Goal: Task Accomplishment & Management: Use online tool/utility

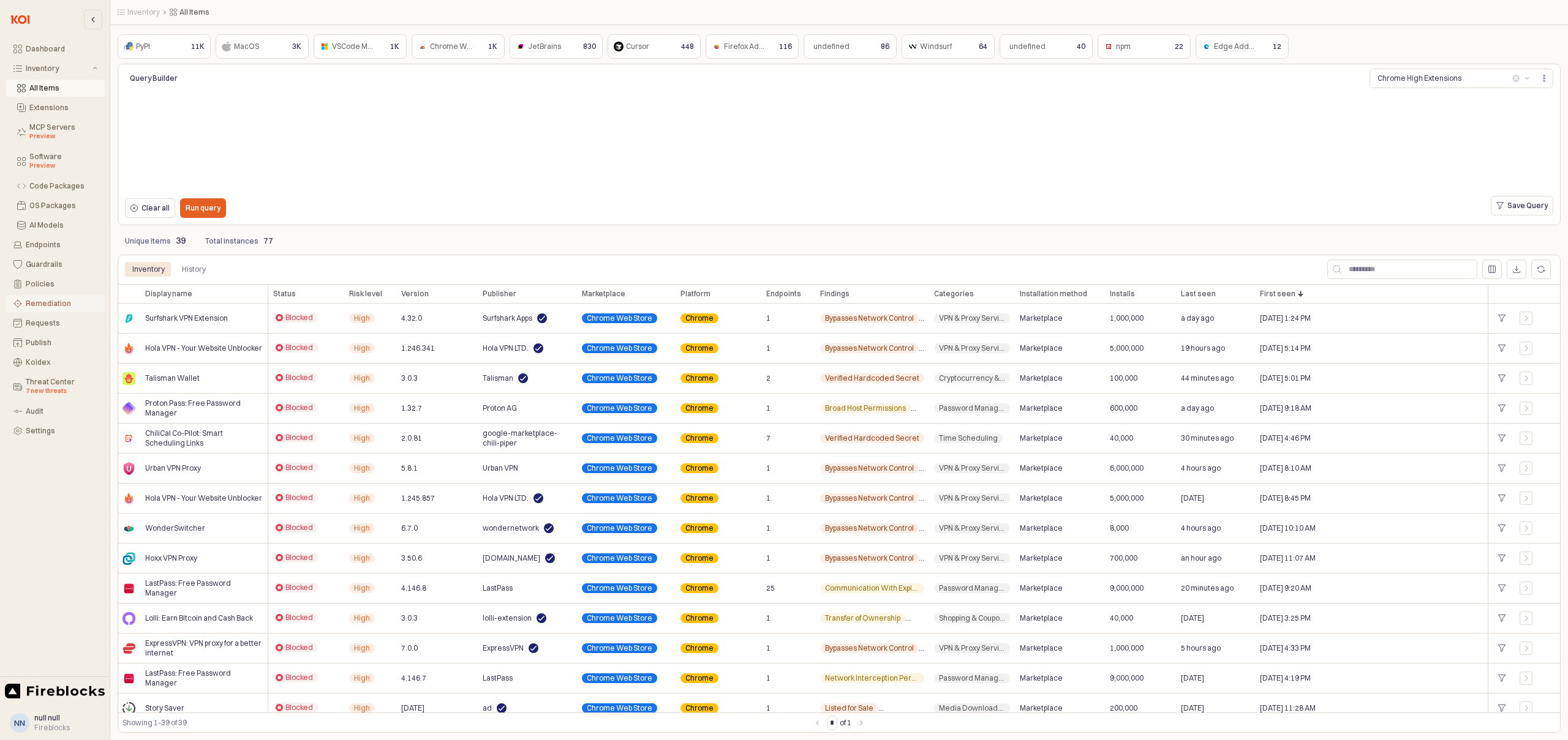
click at [57, 300] on div "Remediation" at bounding box center [62, 304] width 72 height 9
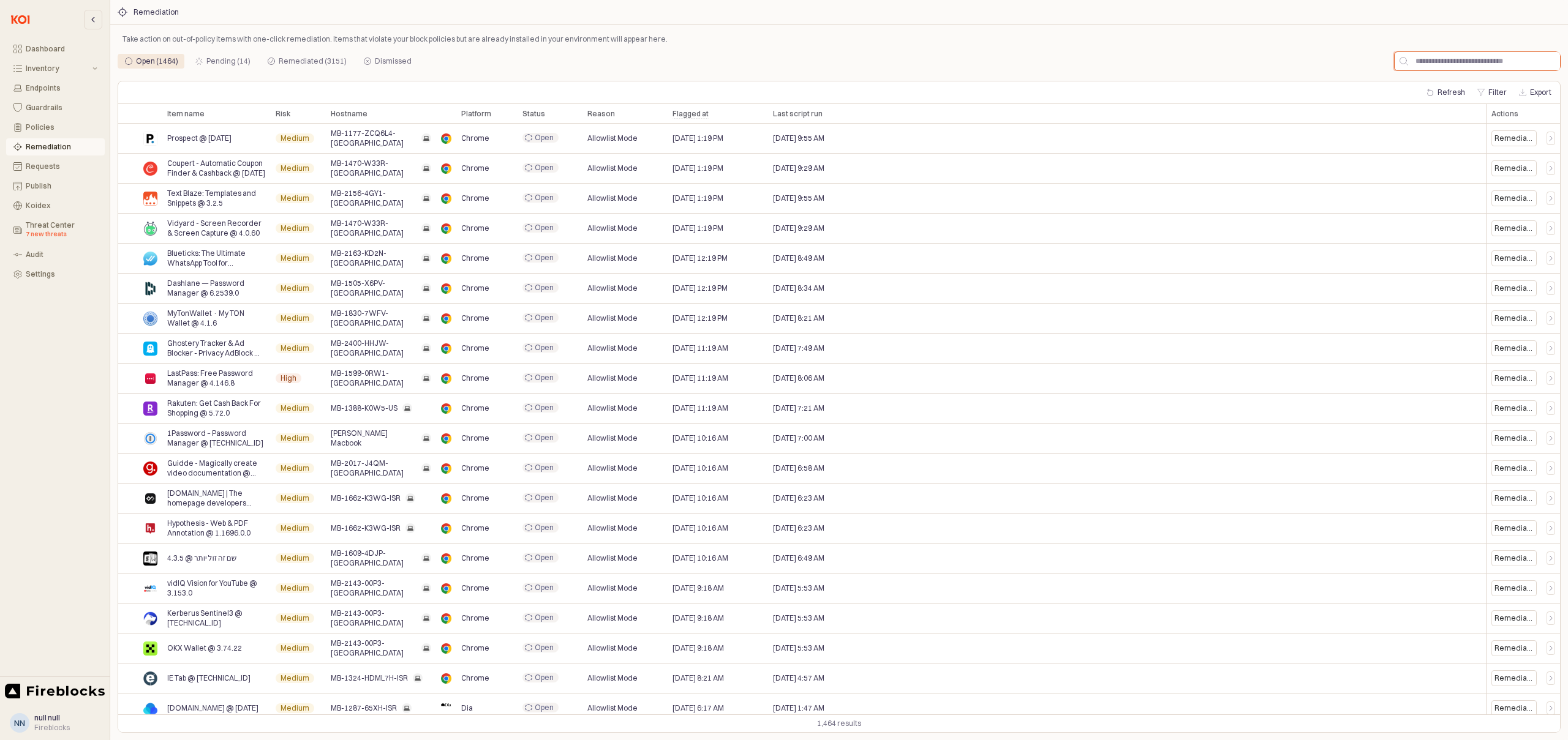
click at [1465, 58] on input "App Body" at bounding box center [1484, 61] width 152 height 19
paste input "**********"
type input "**********"
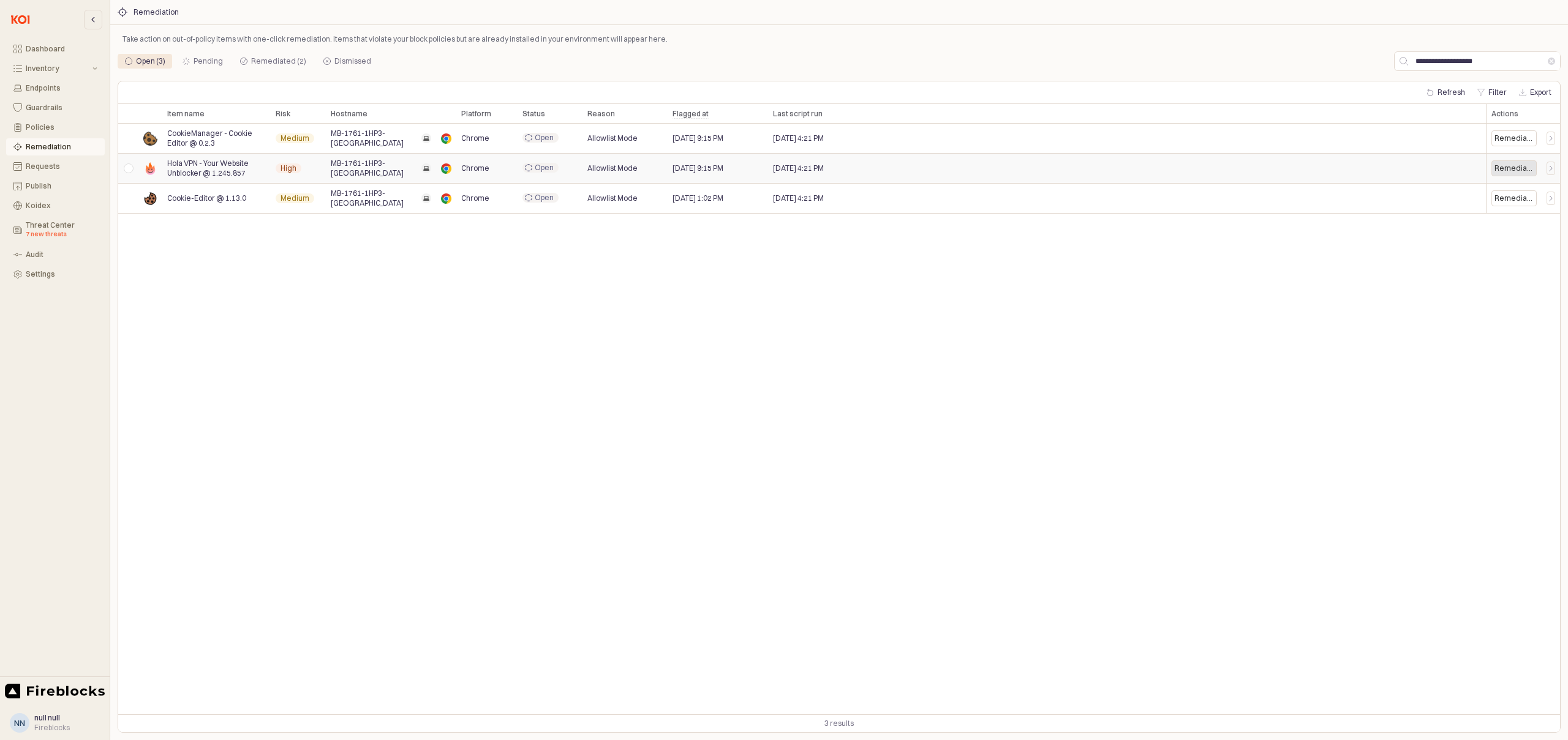
click at [1523, 174] on div "Remediate" at bounding box center [1514, 168] width 45 height 16
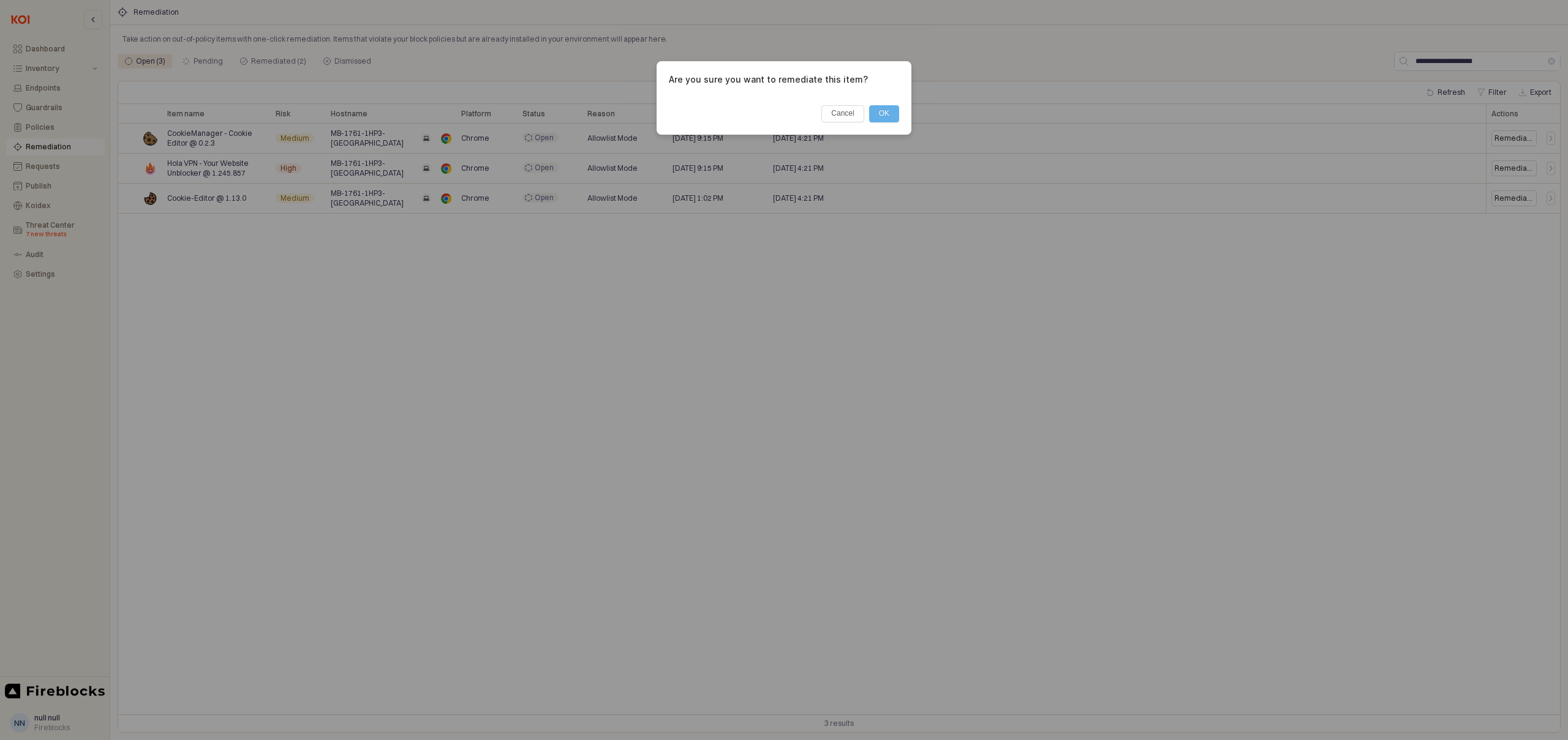
click at [891, 112] on button "OK" at bounding box center [884, 114] width 30 height 17
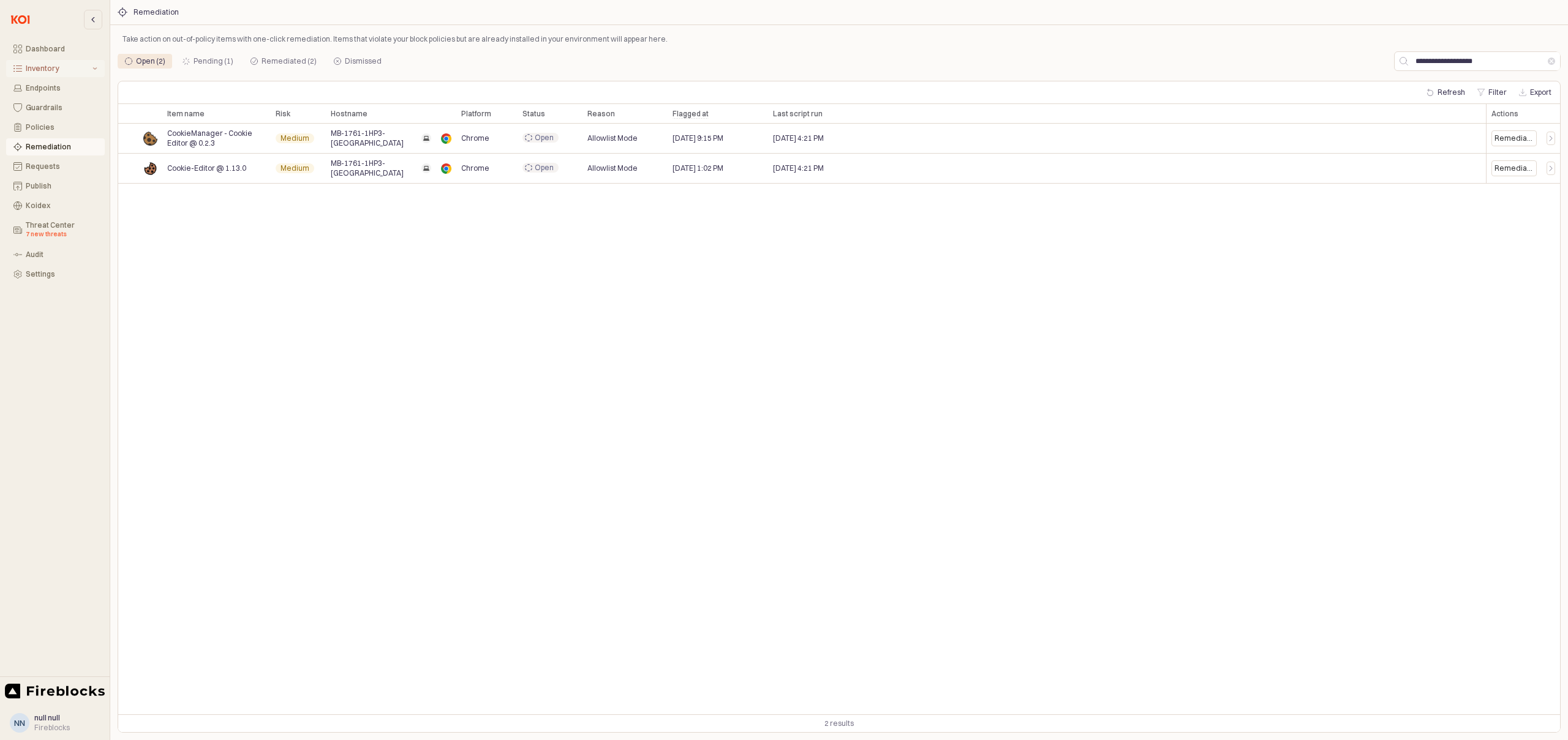
click at [39, 64] on div "Inventory" at bounding box center [58, 69] width 64 height 9
click at [46, 87] on div "All Items" at bounding box center [63, 88] width 68 height 9
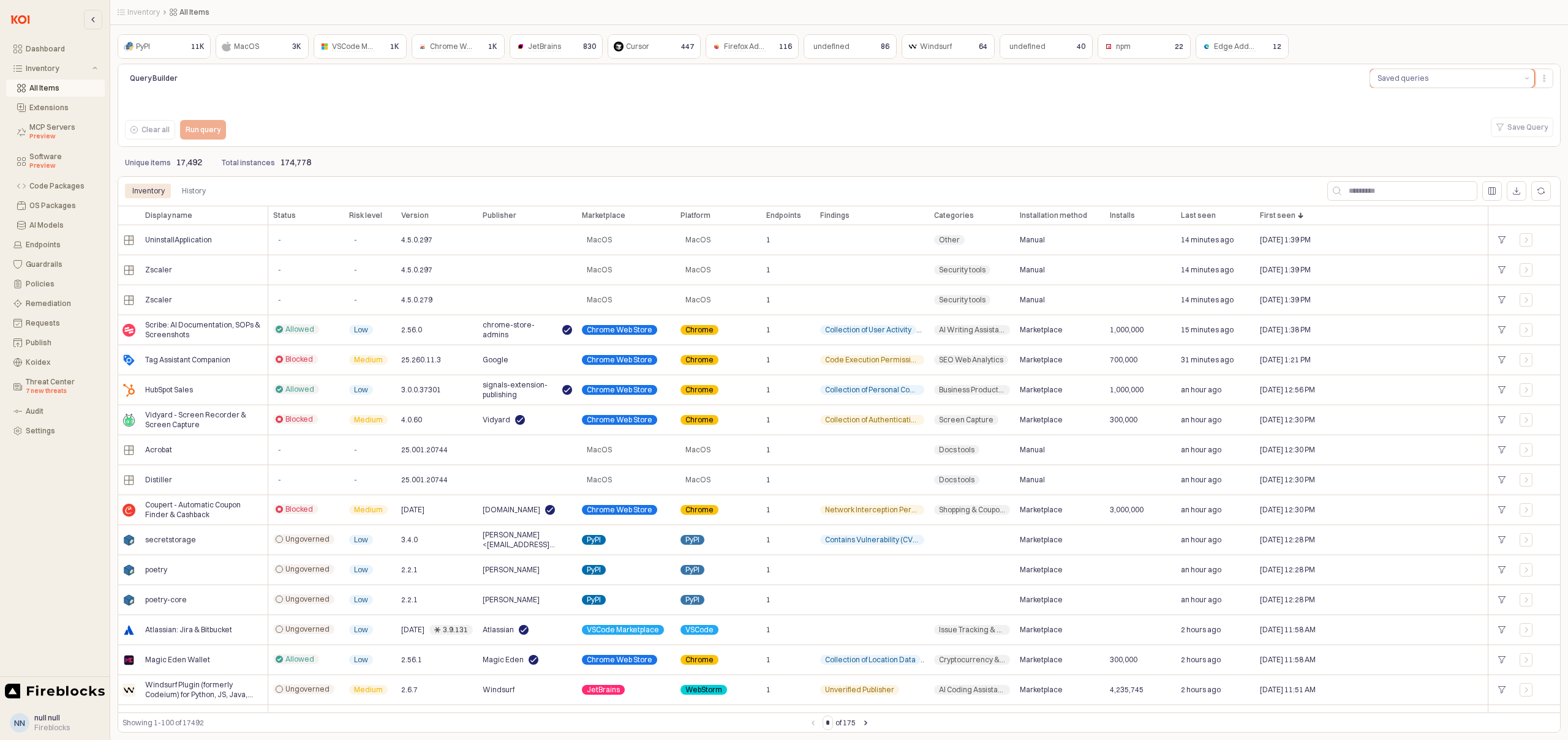
click at [1428, 79] on button "Saved queries" at bounding box center [1444, 79] width 150 height 19
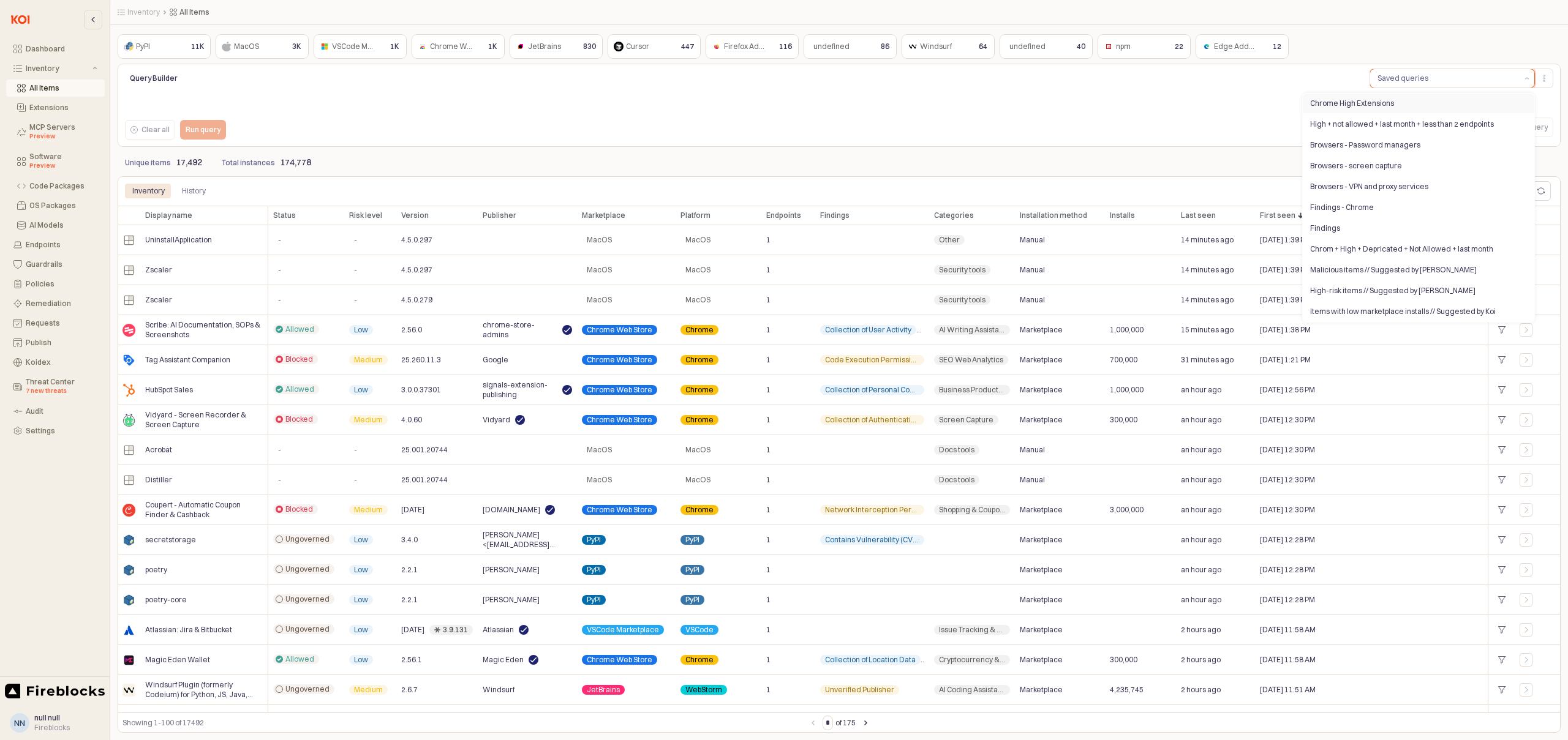
click at [1353, 109] on div "Chrome High Extensions" at bounding box center [1418, 103] width 232 height 19
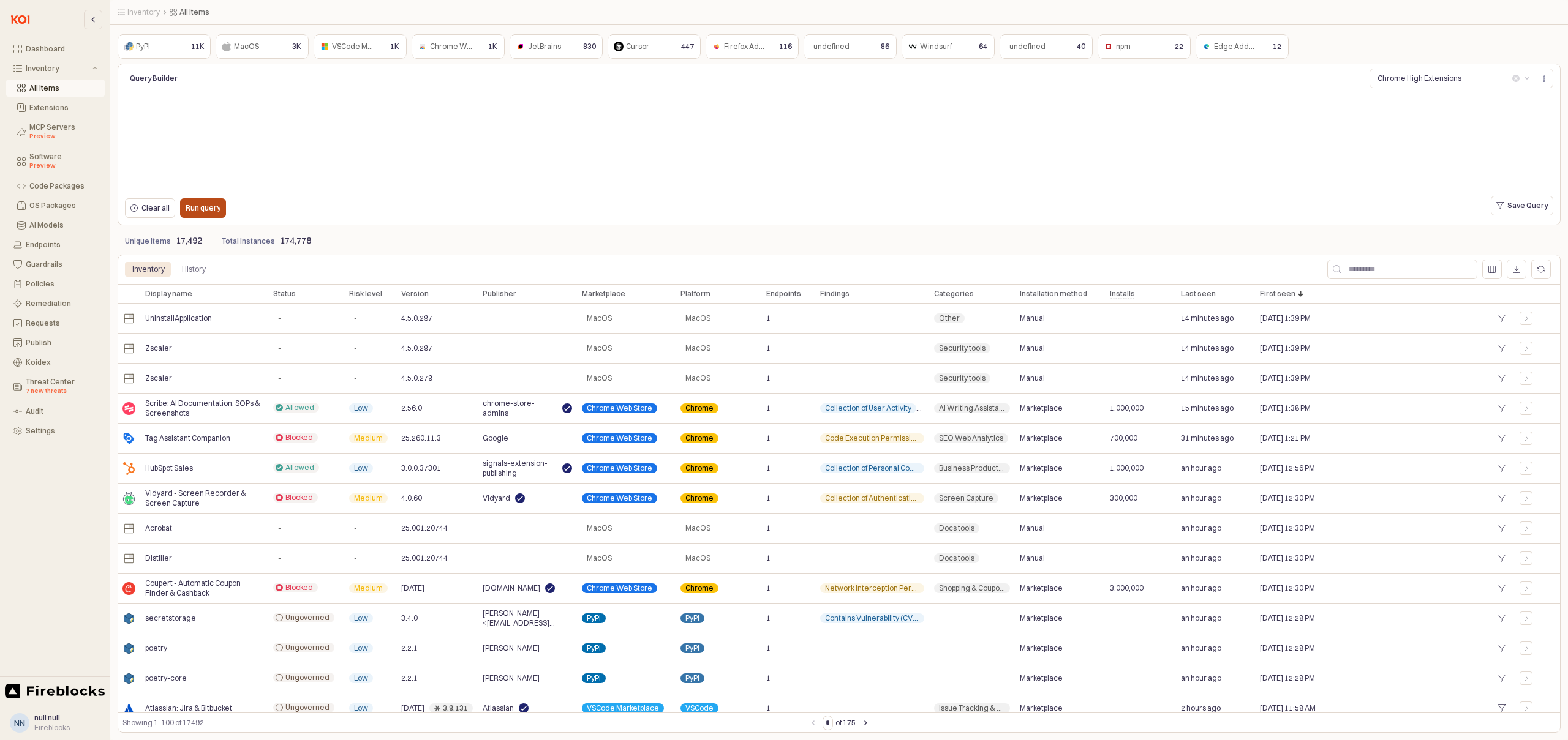
click at [183, 204] on button "Run query" at bounding box center [203, 207] width 46 height 19
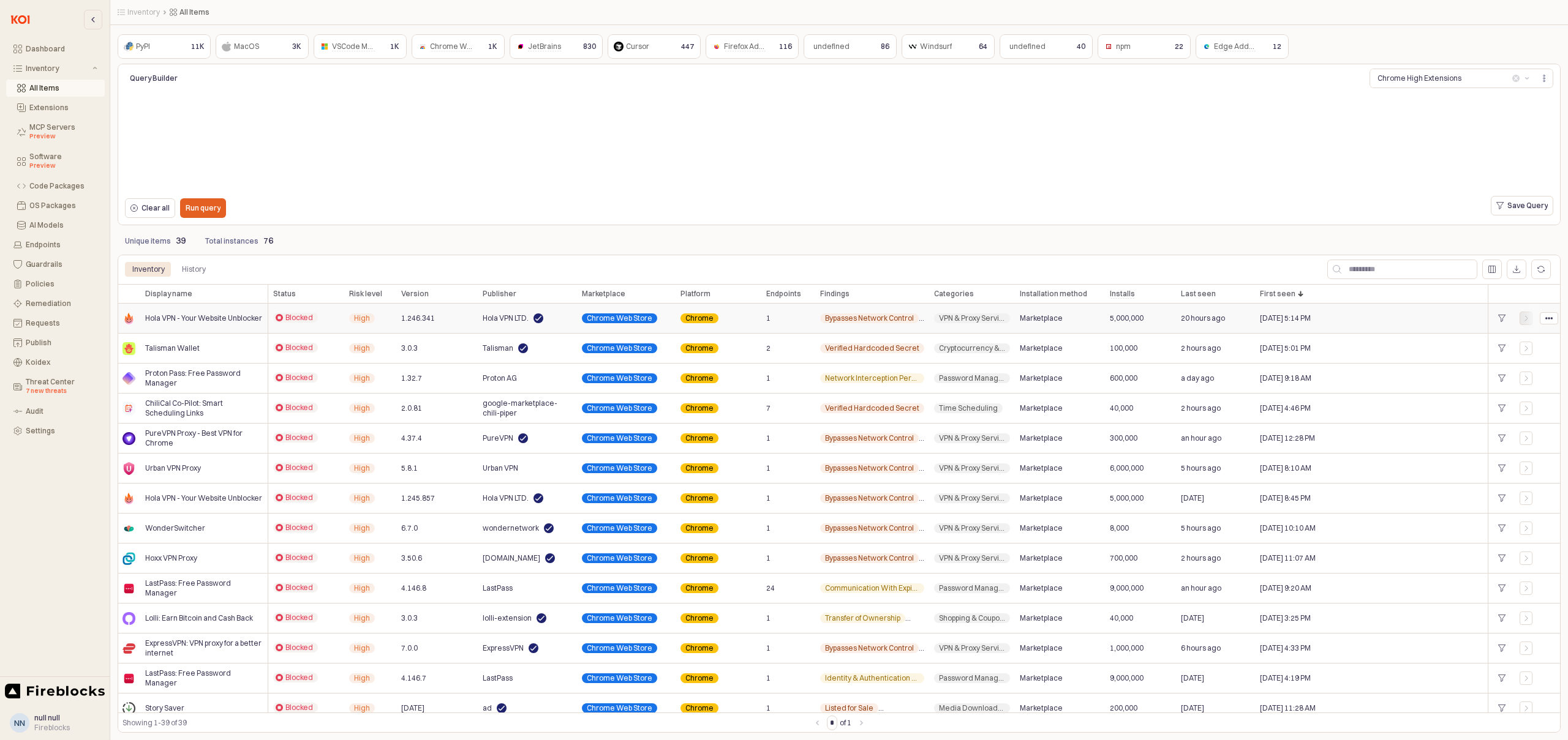
click at [1527, 317] on icon "App Body" at bounding box center [1526, 318] width 7 height 7
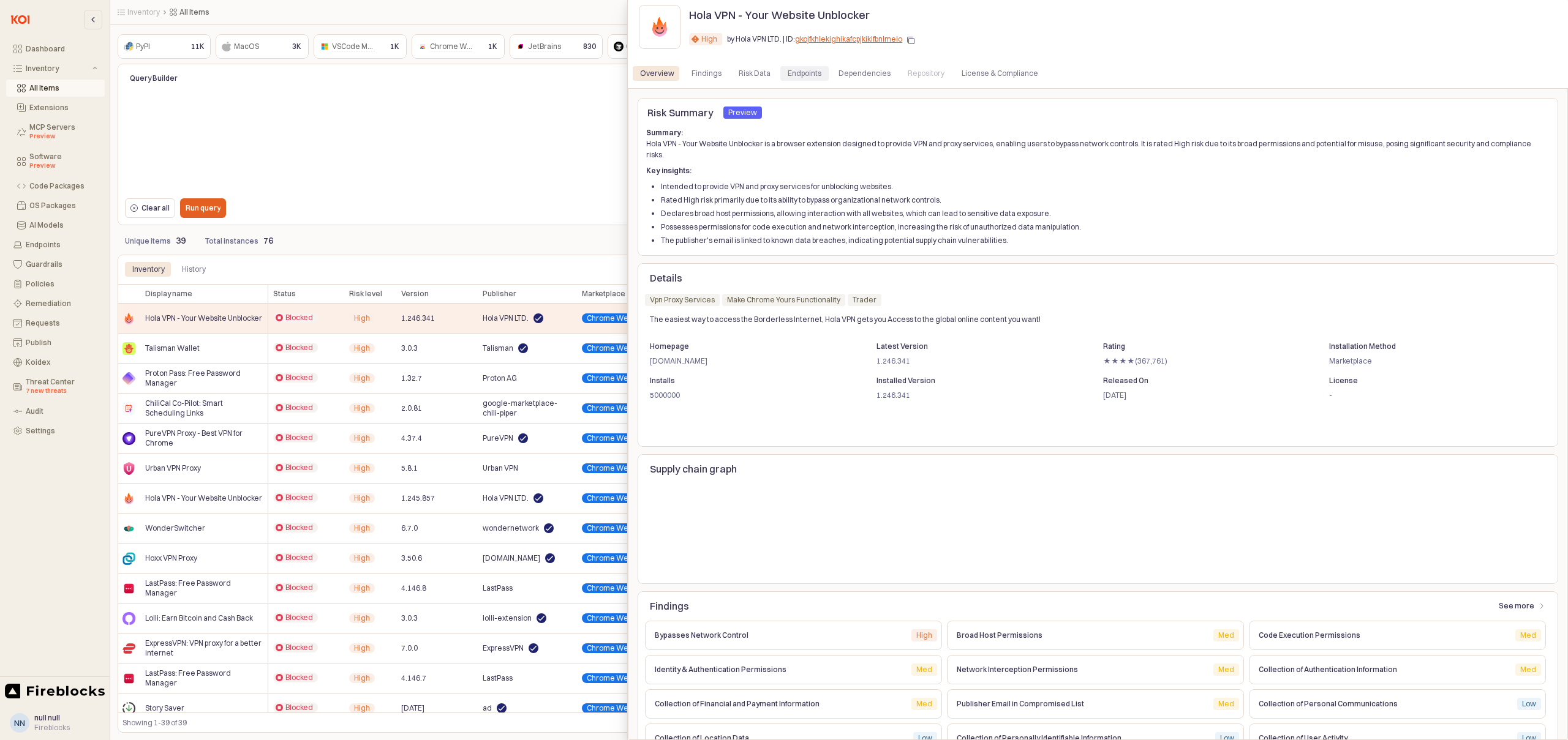
click at [788, 72] on div "Endpoints" at bounding box center [804, 73] width 34 height 15
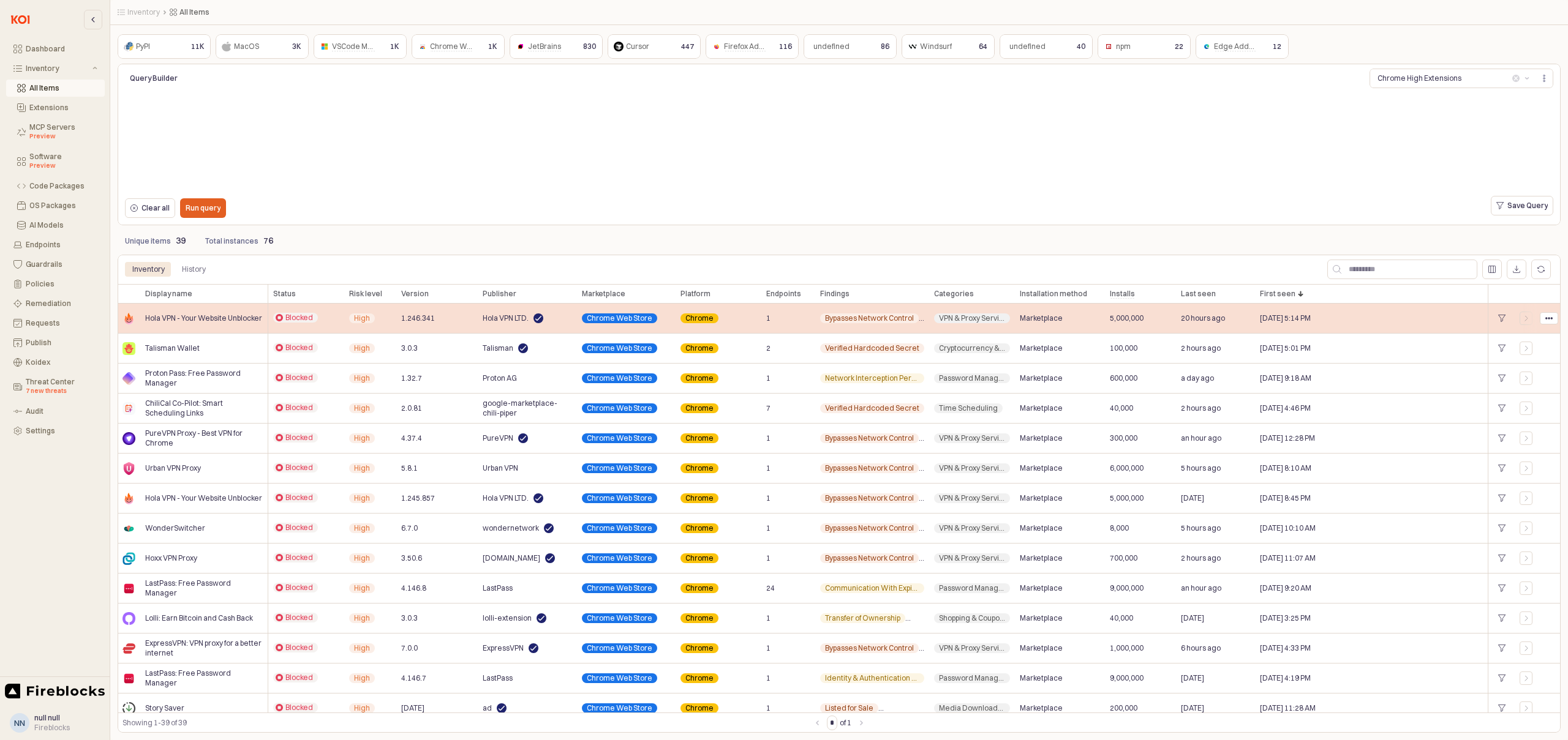
click at [1549, 317] on circle "App Body" at bounding box center [1548, 317] width 2 height 2
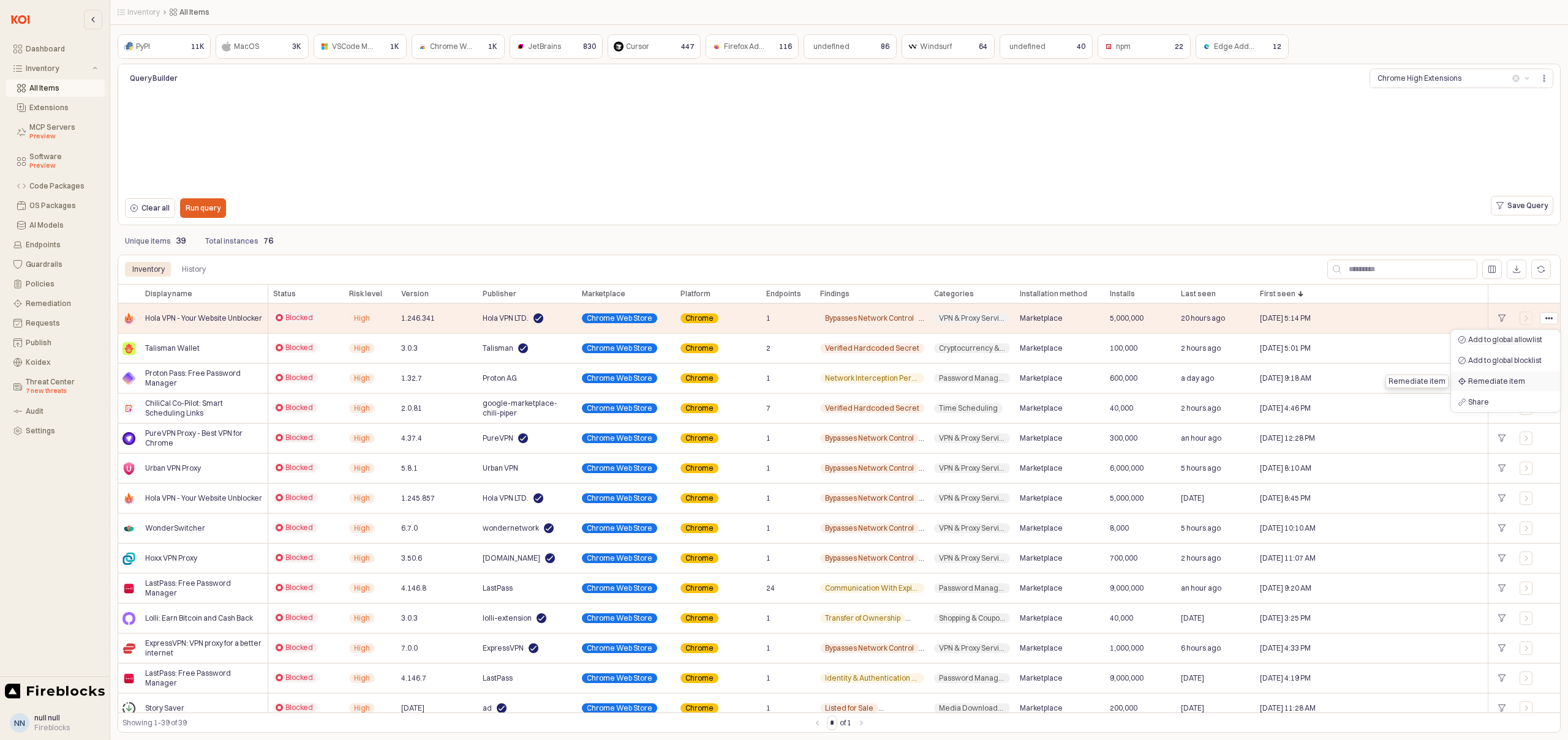
click at [1493, 380] on span "Remediate item" at bounding box center [1496, 382] width 57 height 10
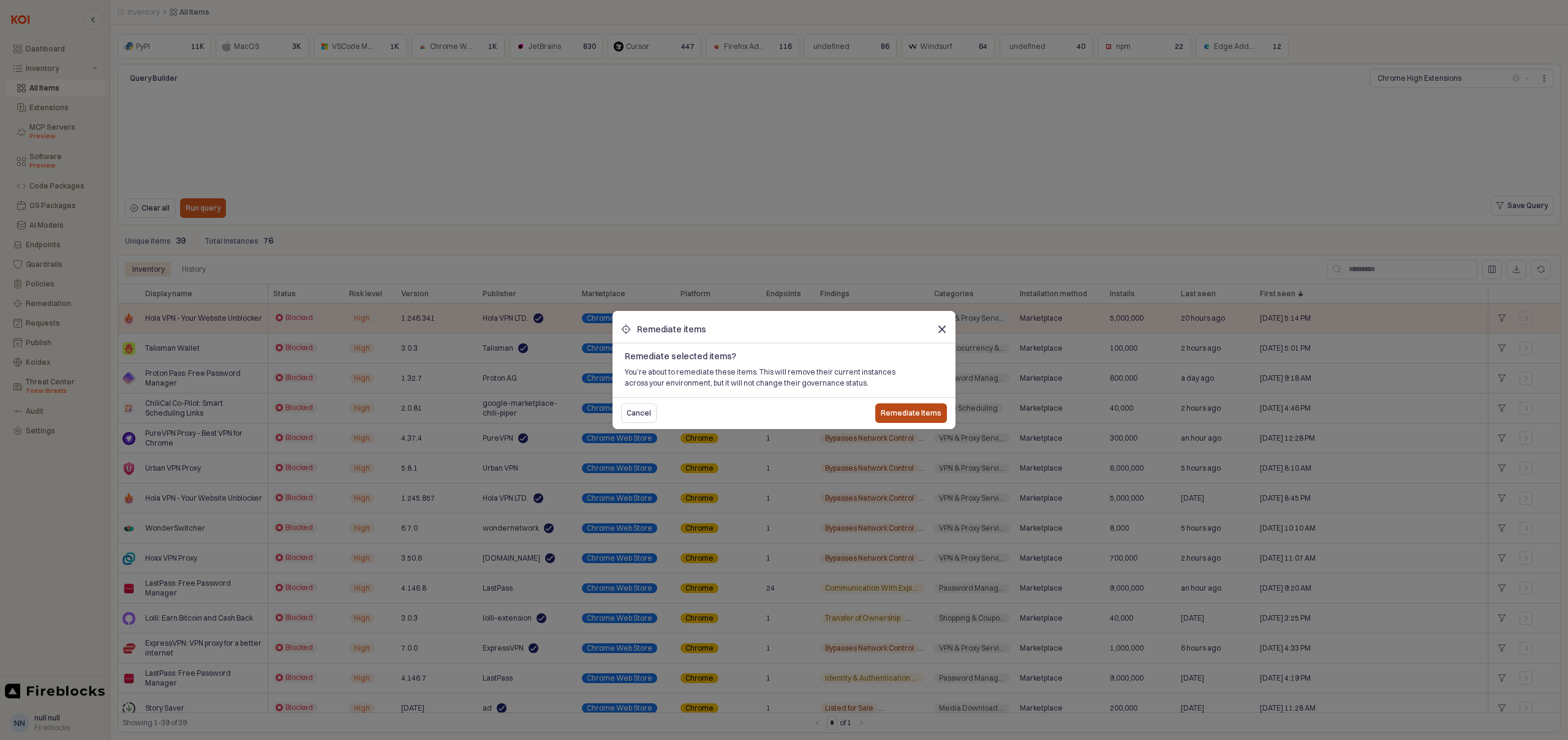
click at [908, 416] on p "Remediate Items" at bounding box center [911, 413] width 61 height 10
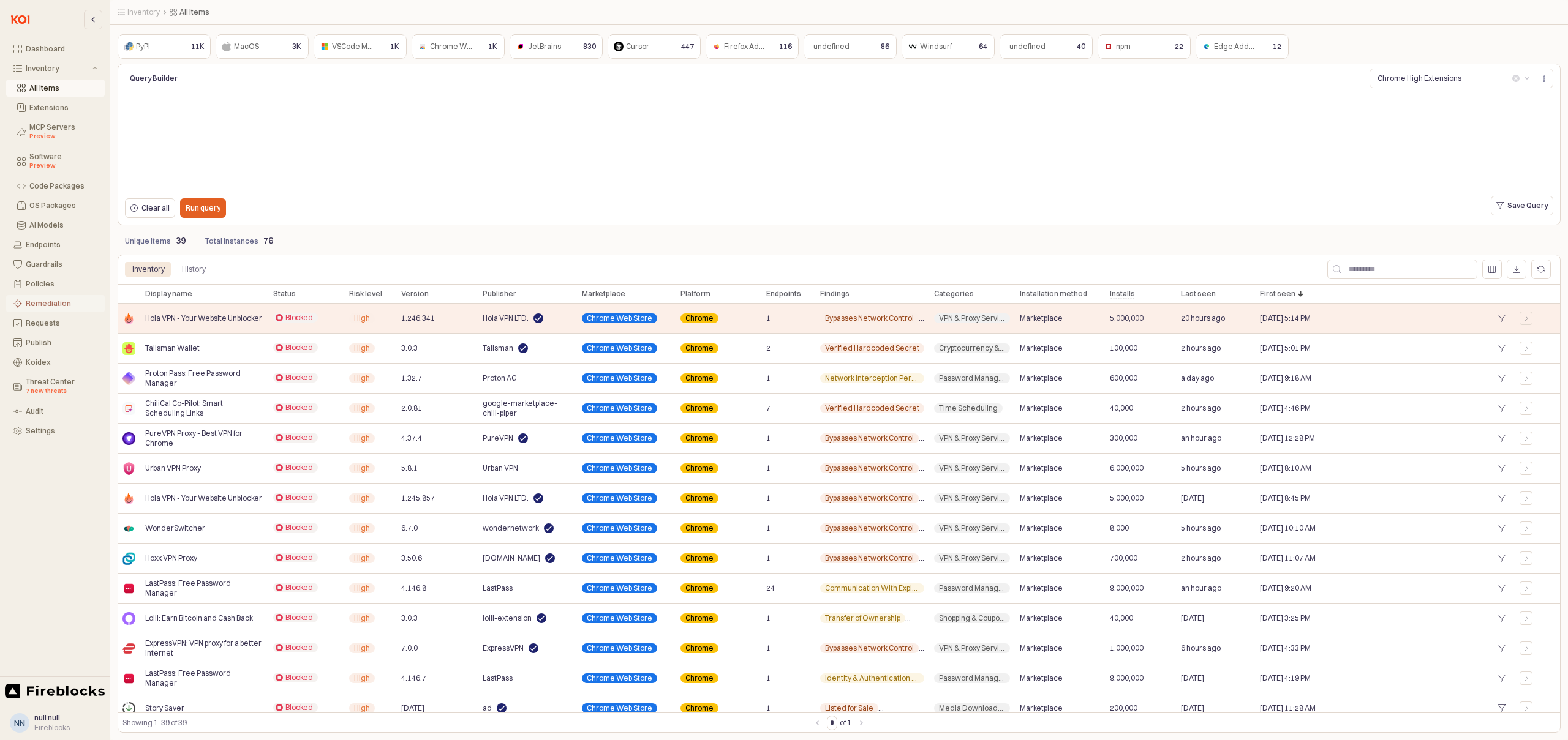
click at [44, 304] on div "Remediation" at bounding box center [62, 304] width 72 height 9
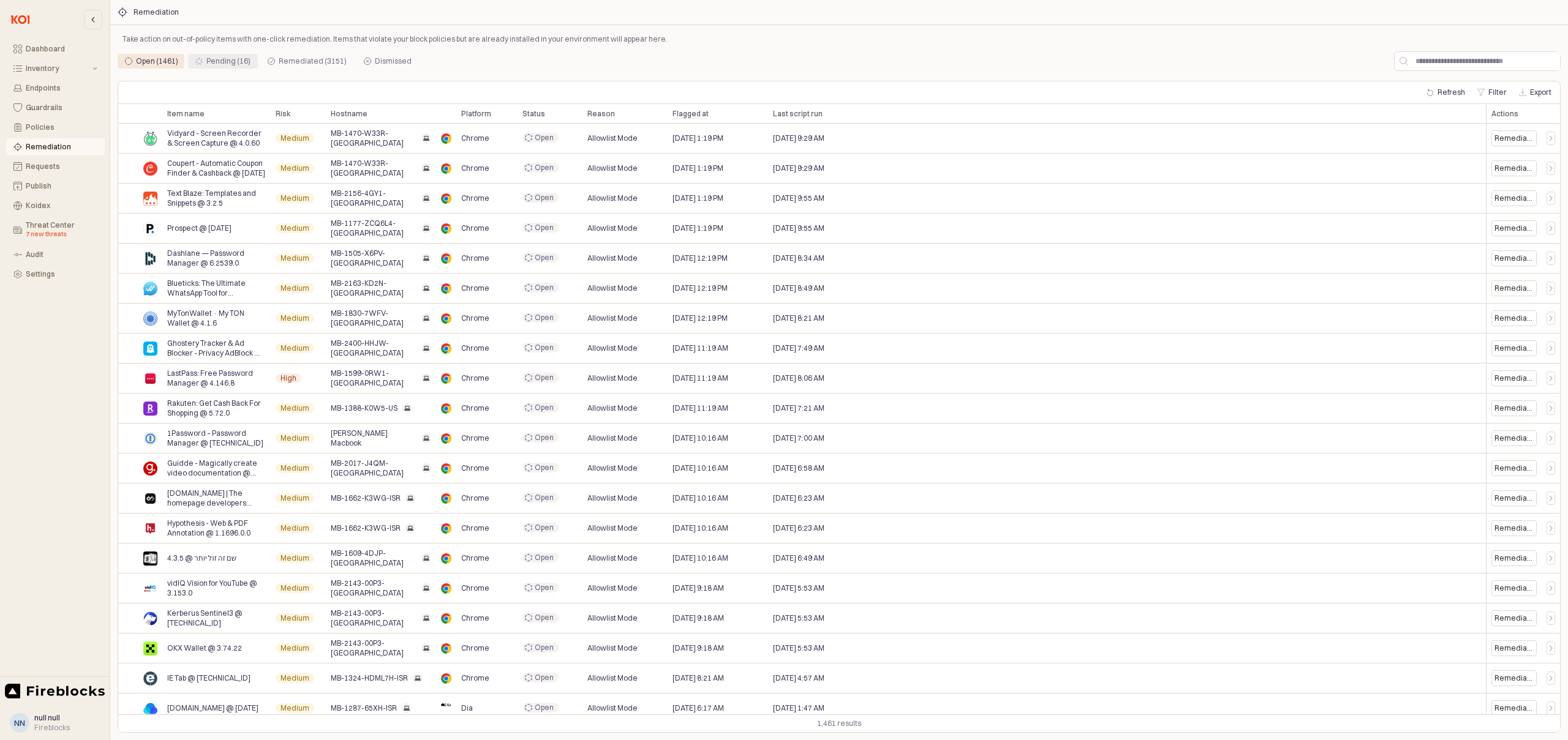
click at [217, 59] on div "Pending (16)" at bounding box center [229, 61] width 44 height 15
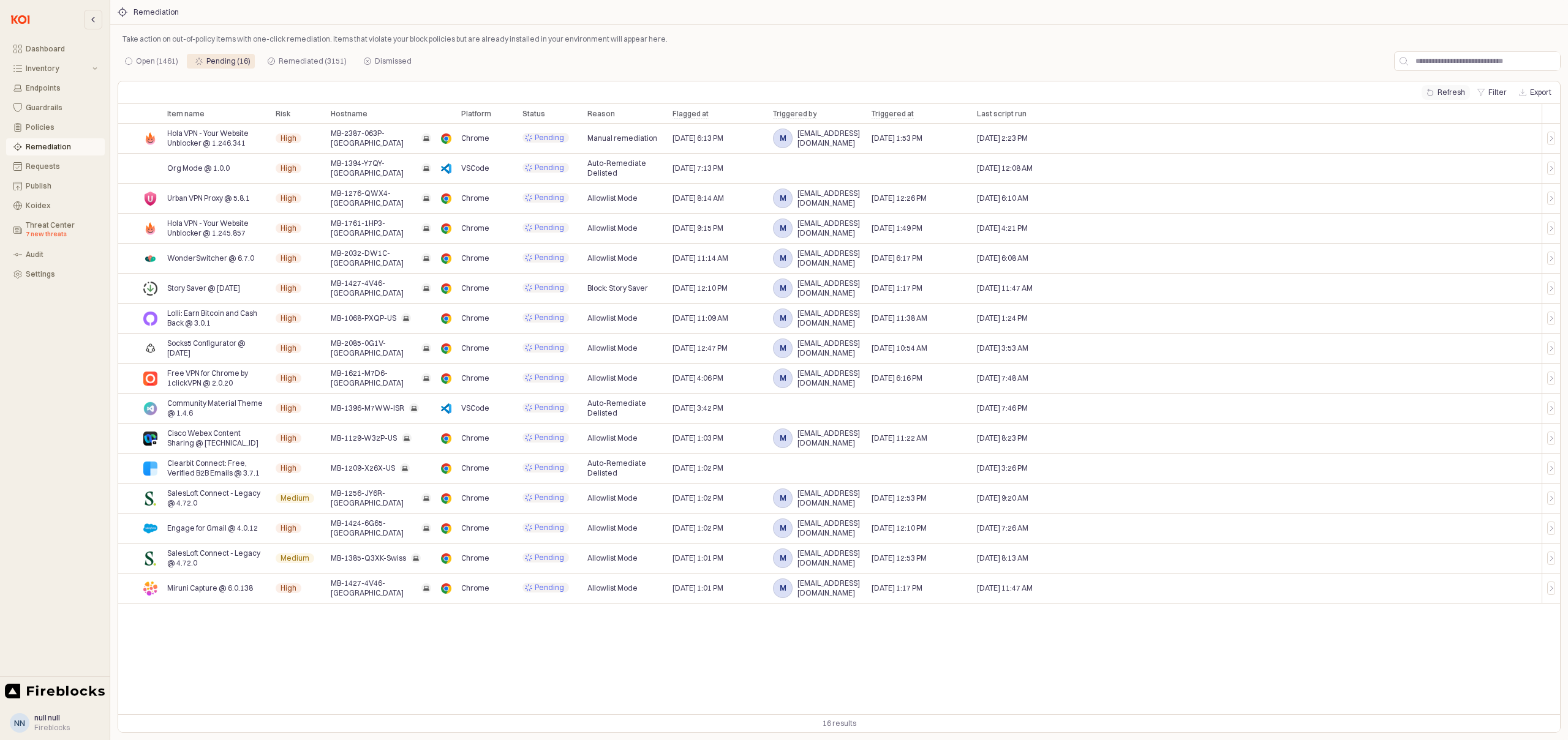
click at [1444, 91] on button "Refresh" at bounding box center [1446, 92] width 49 height 15
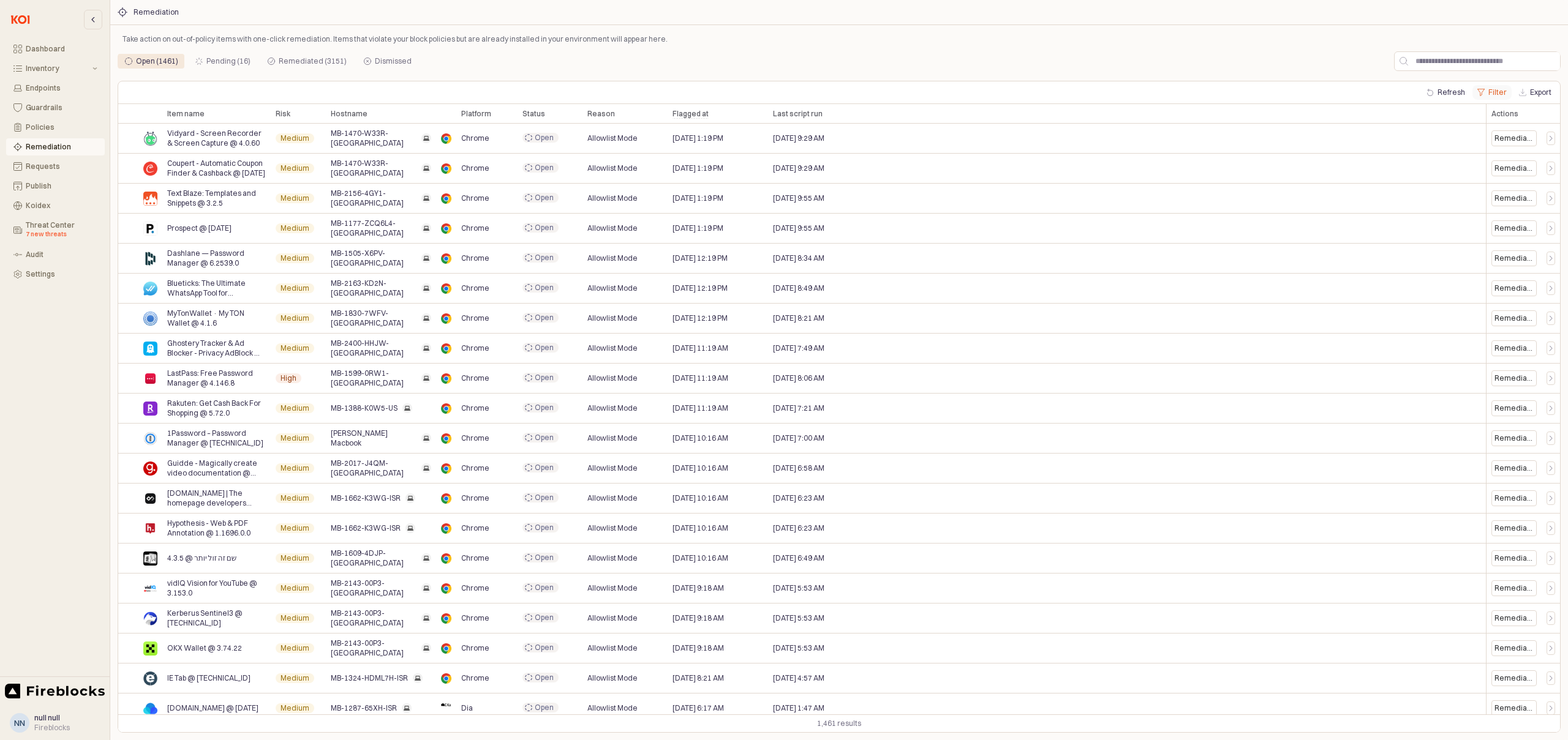
click at [1492, 92] on button "Filter" at bounding box center [1491, 92] width 39 height 15
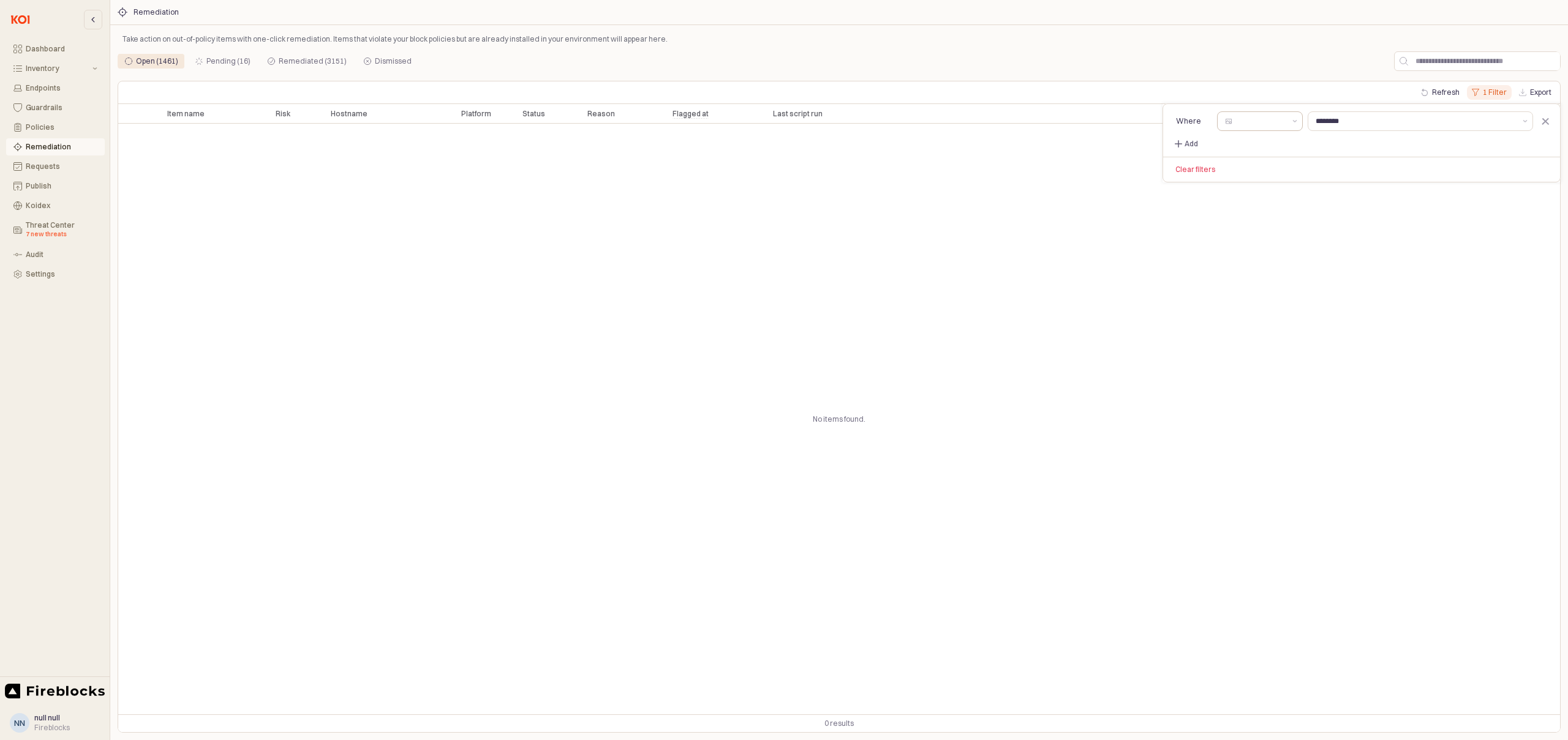
click at [1250, 126] on input "Select a column" at bounding box center [1260, 121] width 50 height 12
click at [1233, 186] on div "Risk" at bounding box center [1243, 187] width 89 height 10
type input "****"
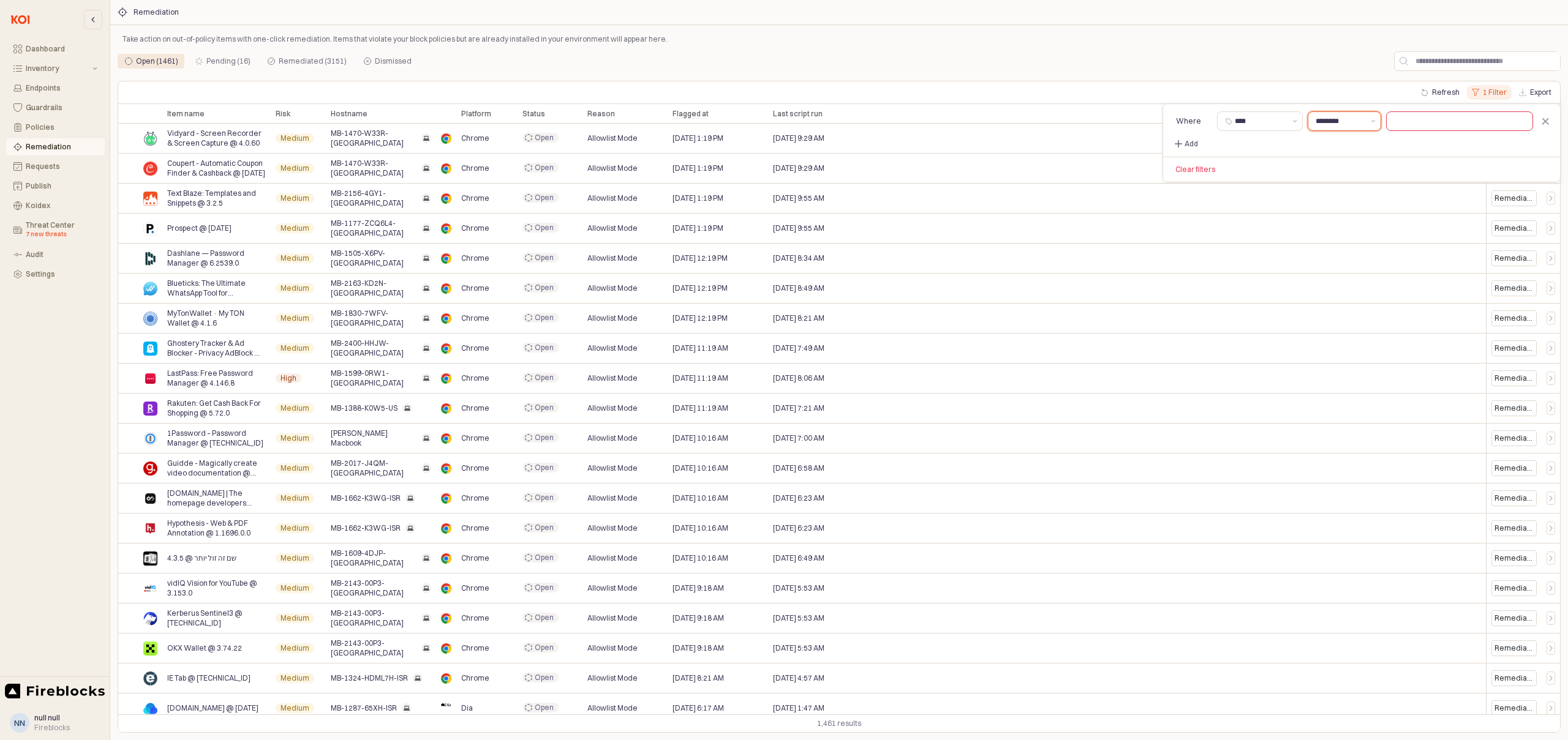
click at [1349, 123] on input "********" at bounding box center [1339, 121] width 48 height 12
click at [1290, 192] on div "is" at bounding box center [1315, 188] width 99 height 10
type input "**"
click at [1437, 117] on input "text" at bounding box center [1459, 122] width 146 height 19
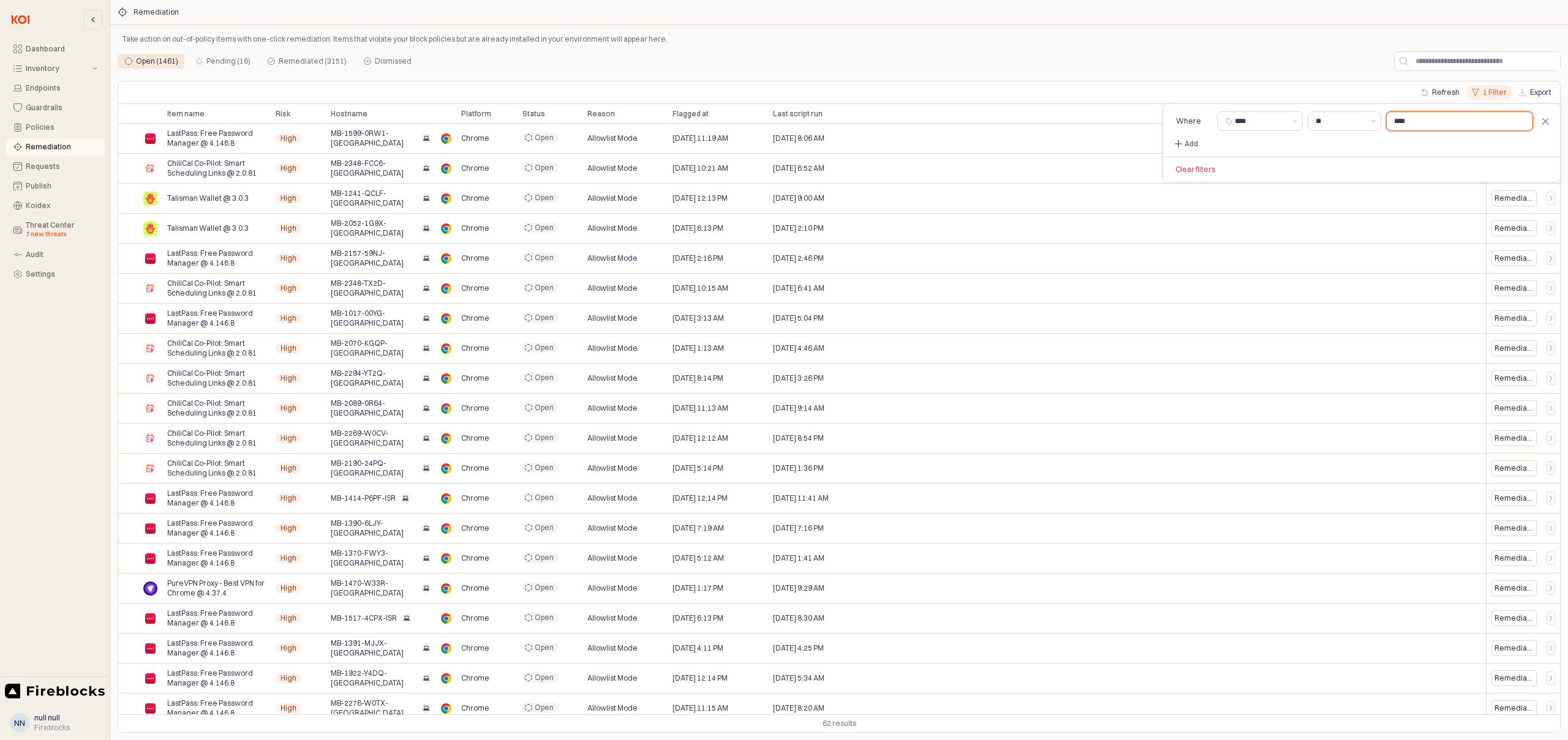
type input "****"
click at [951, 77] on div "Open (1461) Pending (16) Remediated (3151) Dismissed Refresh 1 Filter Export It…" at bounding box center [838, 392] width 1443 height 681
click at [37, 73] on button "Inventory" at bounding box center [56, 69] width 99 height 17
click at [57, 87] on div "All Items" at bounding box center [63, 88] width 68 height 9
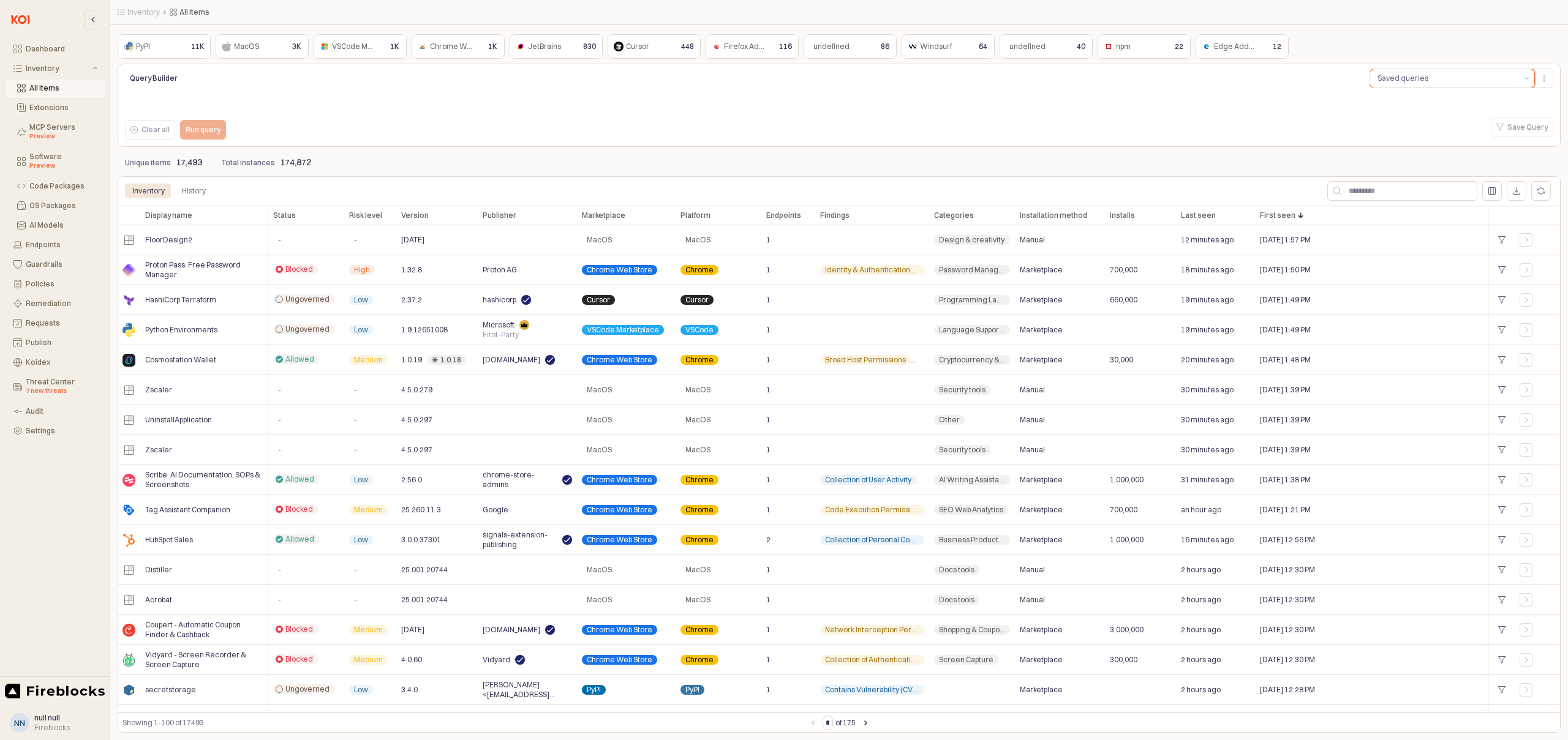
click at [1443, 78] on button "Saved queries" at bounding box center [1444, 79] width 150 height 19
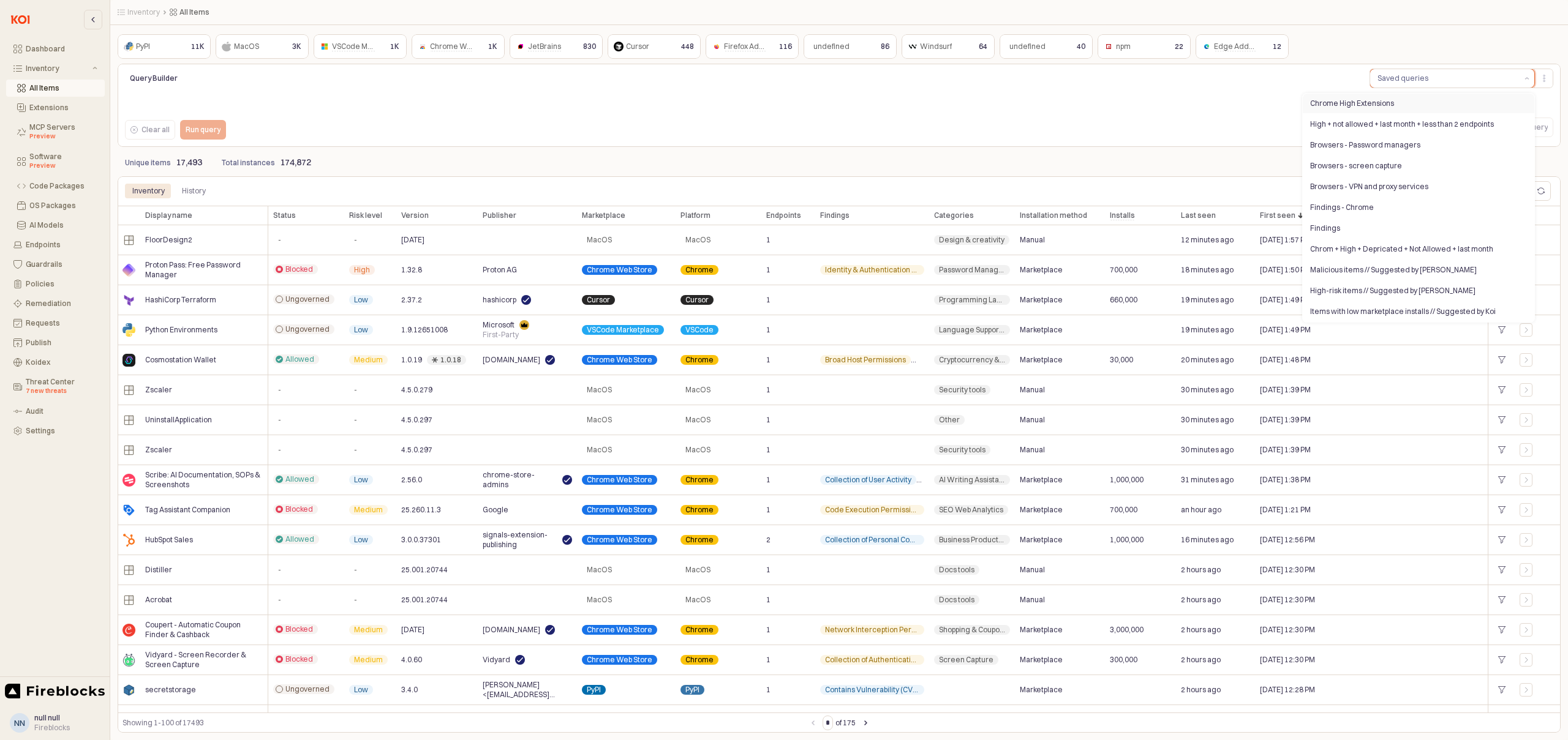
click at [1375, 102] on div "Chrome High Extensions" at bounding box center [1414, 104] width 210 height 10
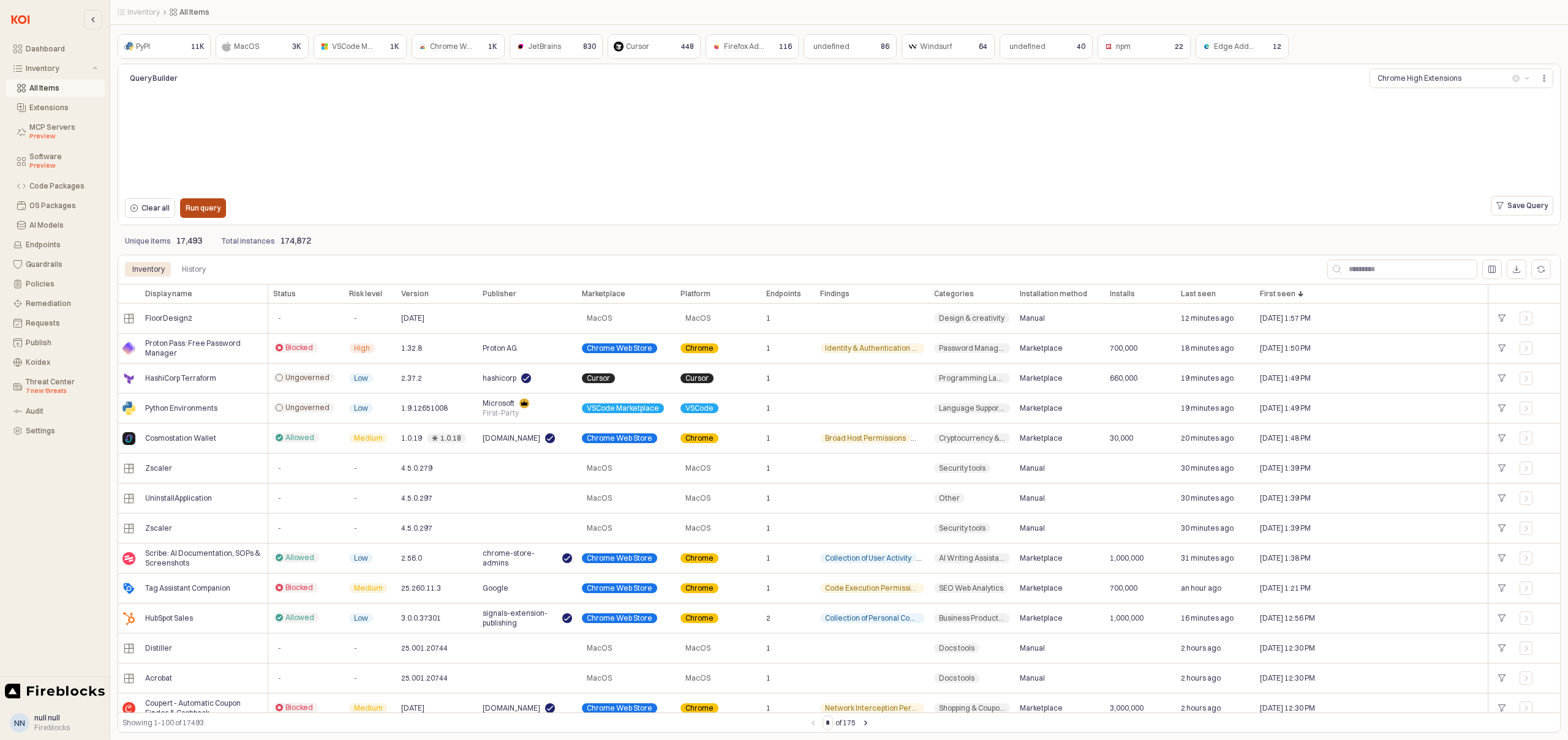
click at [202, 208] on p "Run query" at bounding box center [202, 208] width 35 height 10
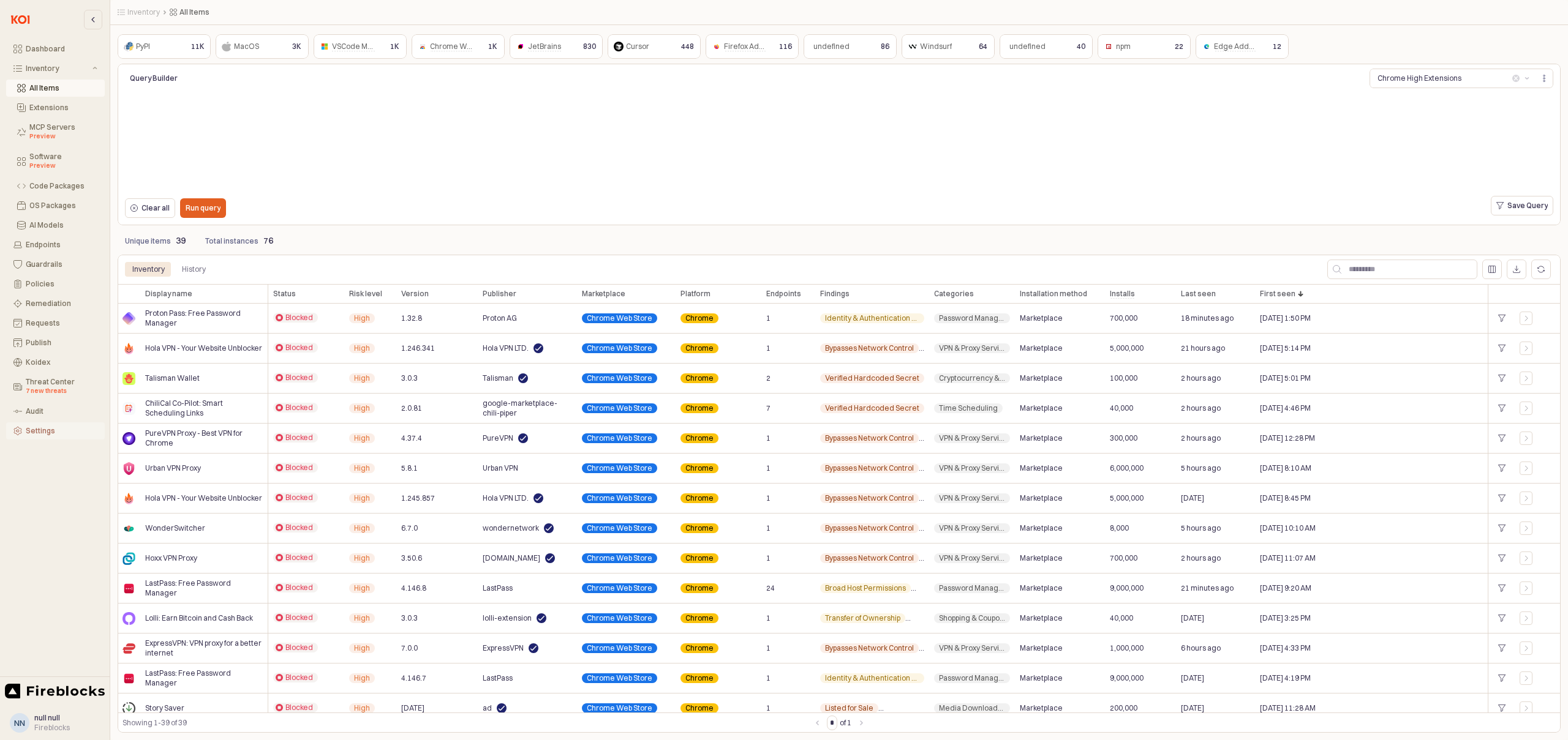
click at [44, 431] on div "Settings" at bounding box center [62, 431] width 72 height 9
click at [44, 432] on div "Settings" at bounding box center [62, 431] width 72 height 9
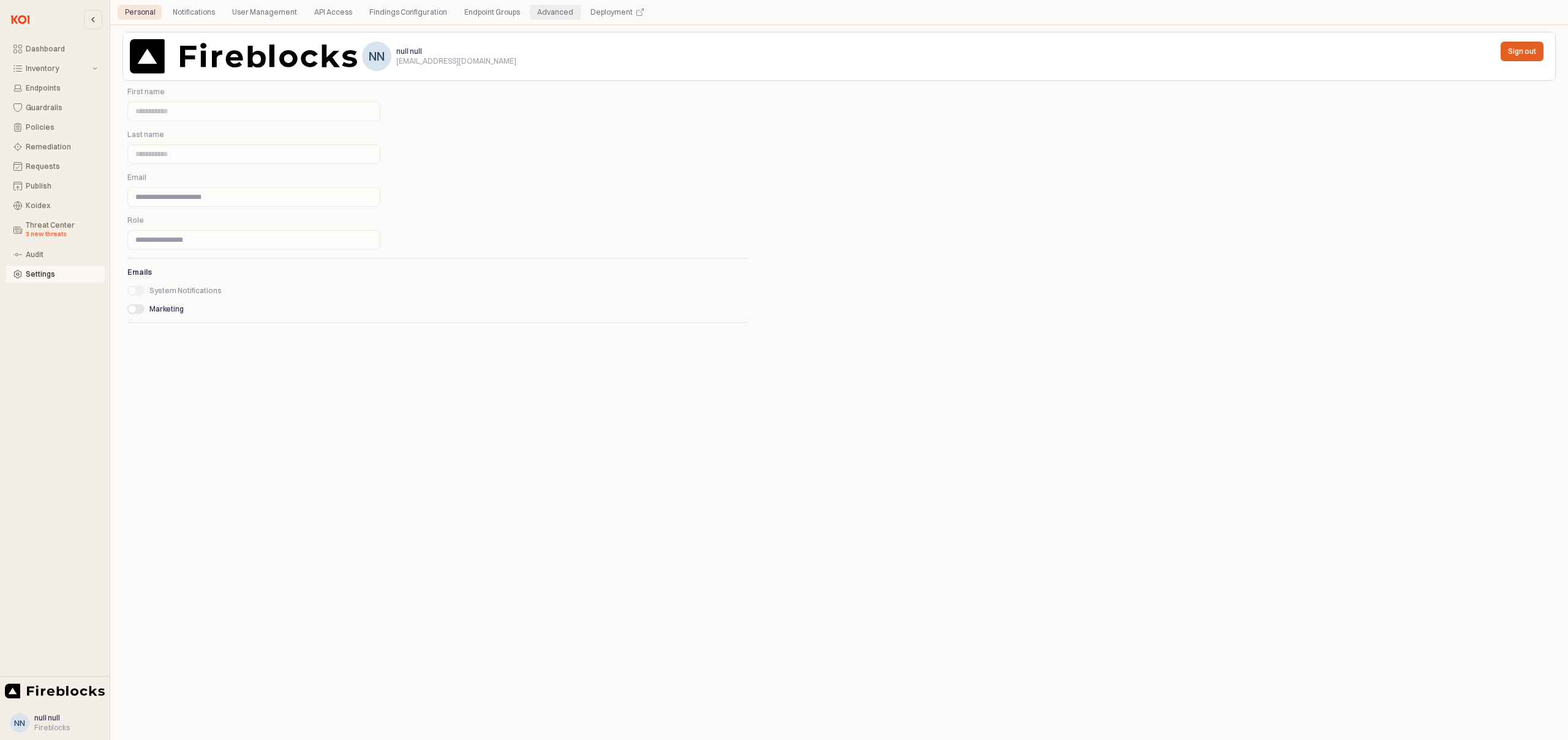
click at [537, 11] on div "Advanced" at bounding box center [555, 12] width 36 height 15
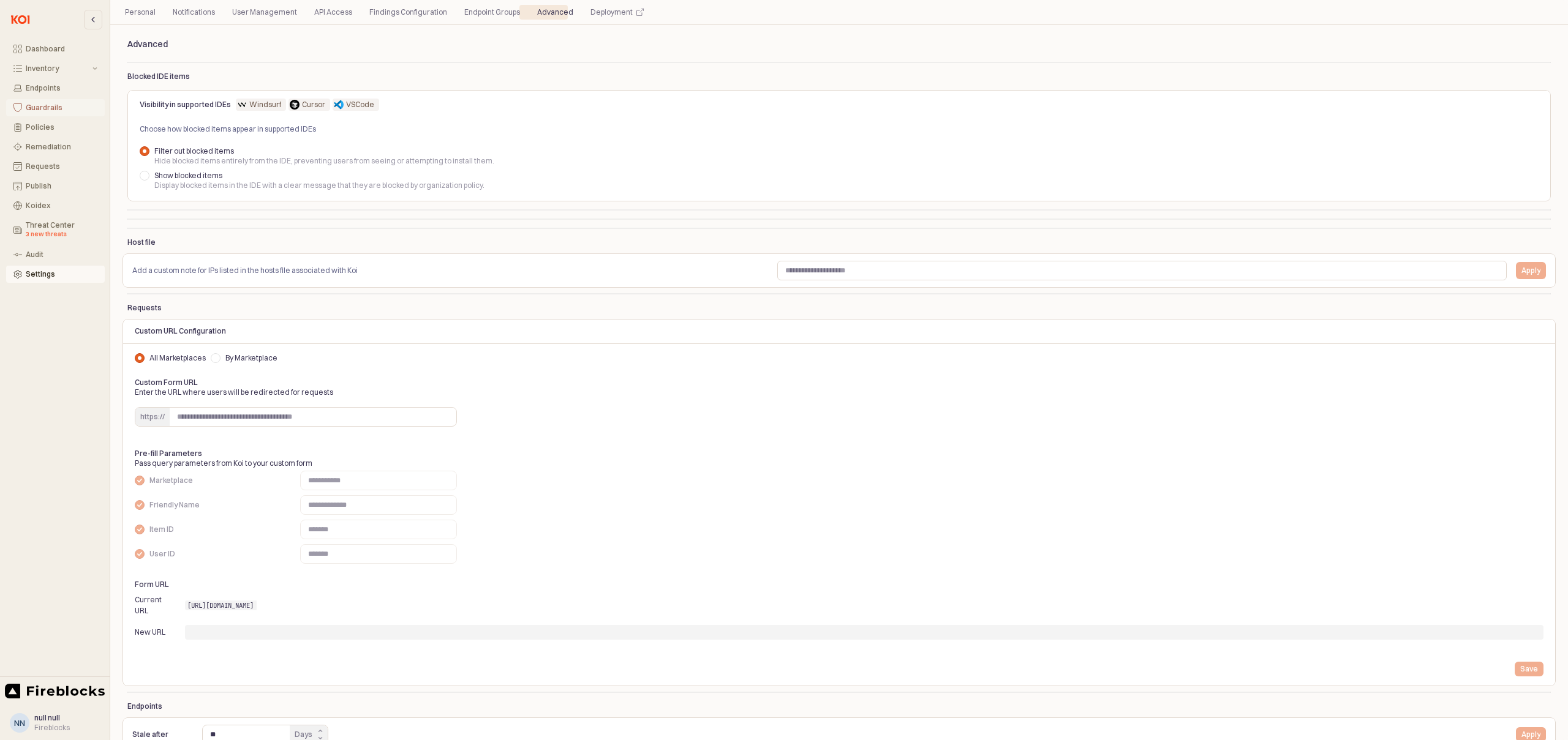
click at [39, 104] on div "Guardrails" at bounding box center [62, 108] width 72 height 9
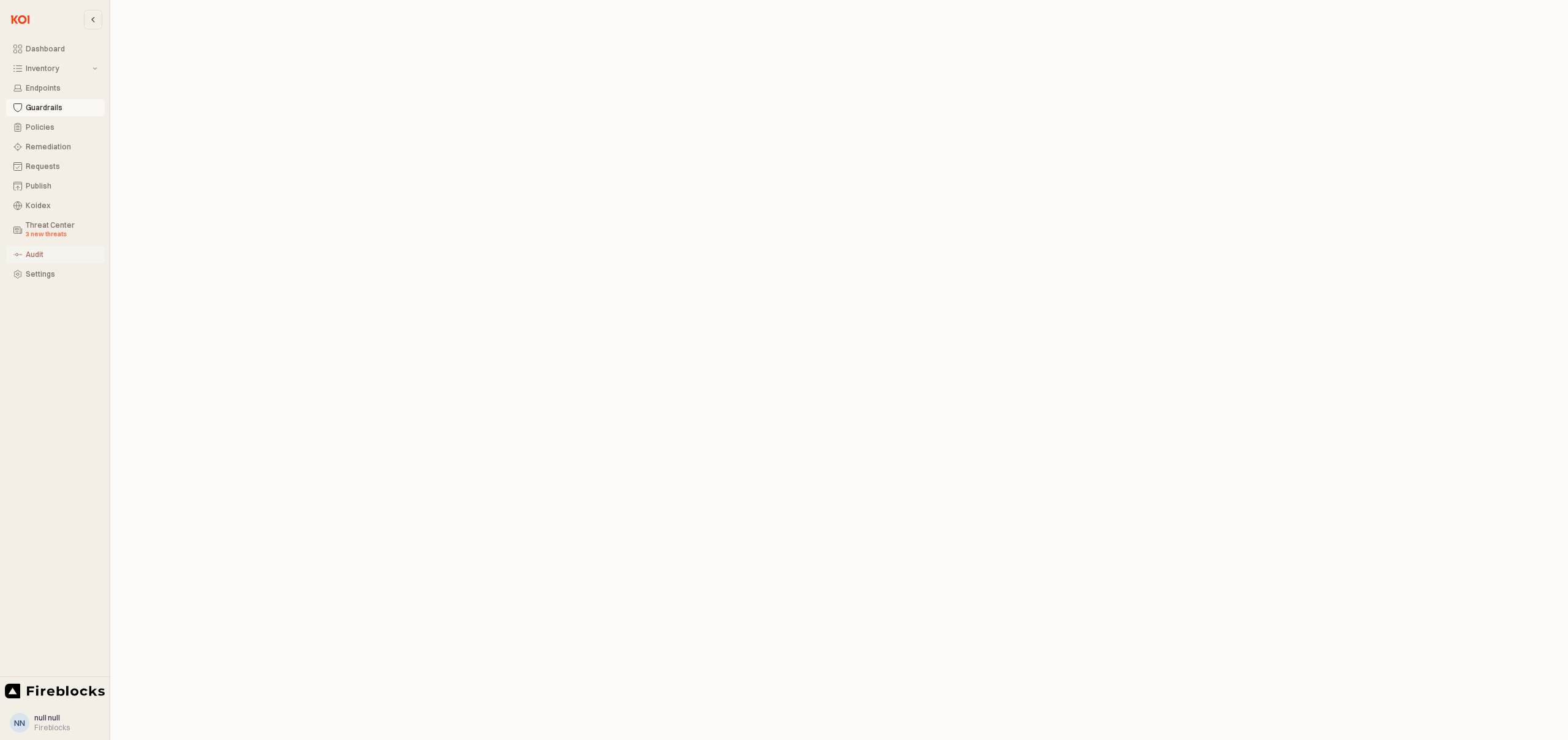
click at [16, 254] on icon "Audit" at bounding box center [18, 255] width 9 height 9
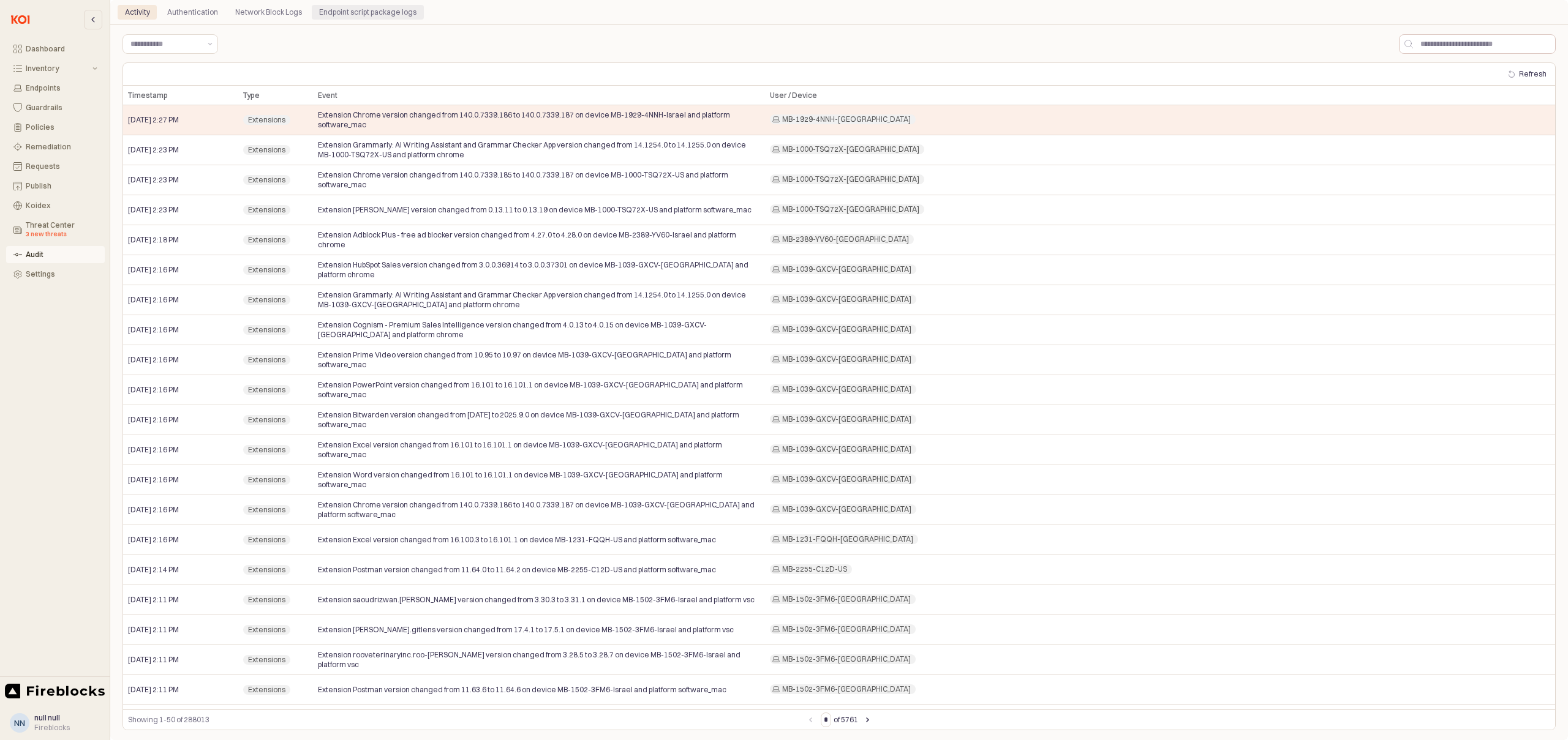
click at [360, 13] on div "Endpoint script package logs" at bounding box center [368, 12] width 97 height 15
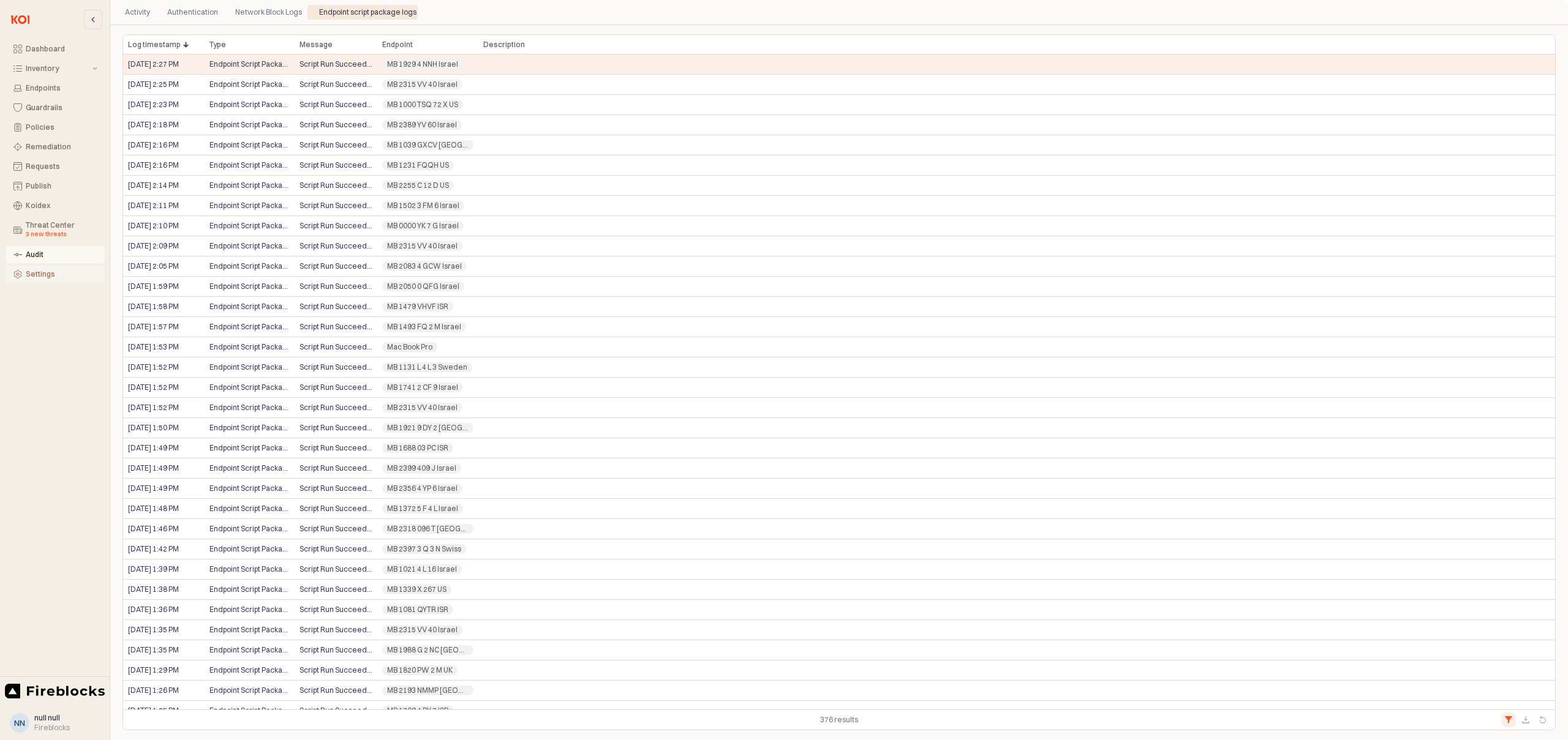
click at [37, 279] on button "Settings" at bounding box center [56, 275] width 99 height 17
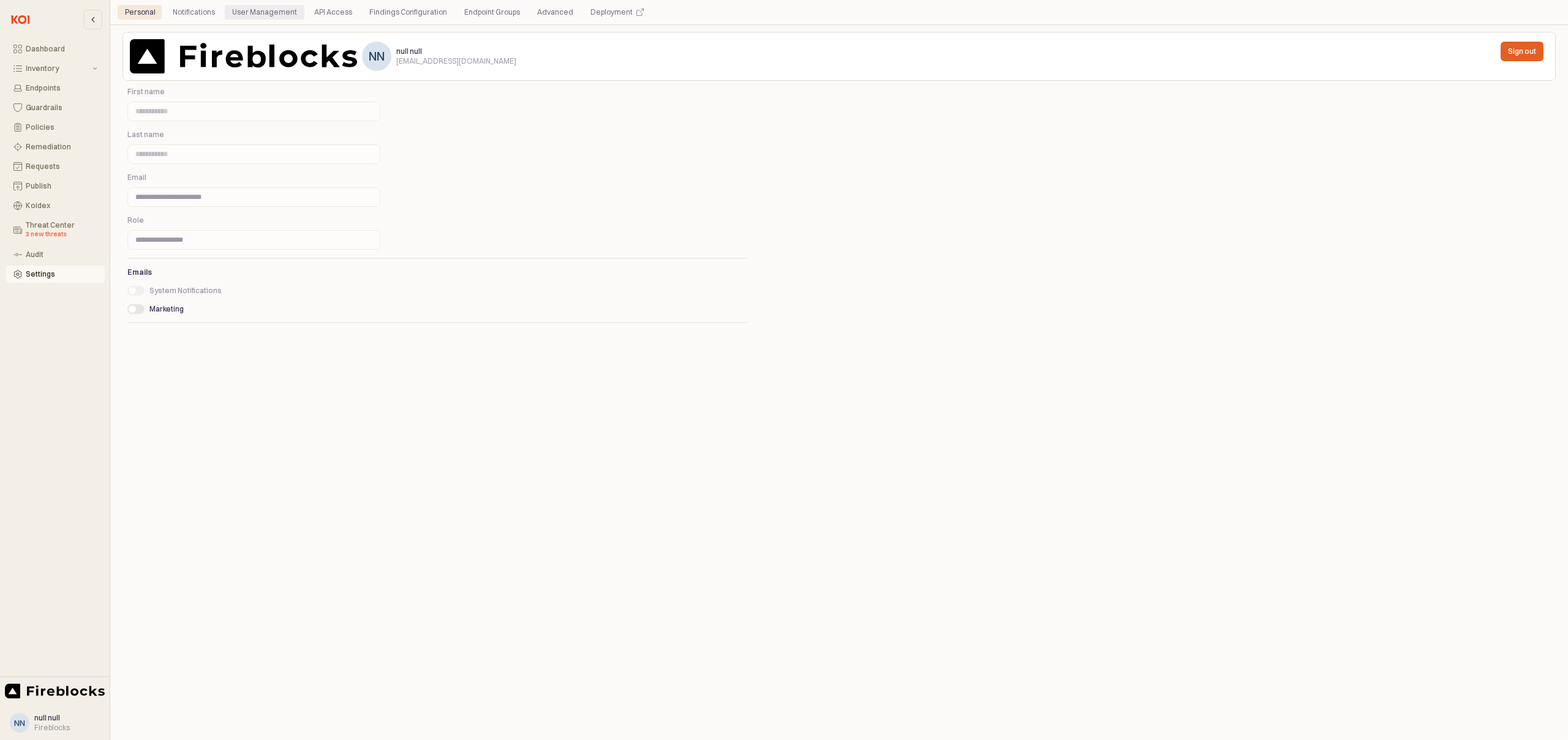
click at [260, 11] on div "User Management" at bounding box center [264, 12] width 65 height 15
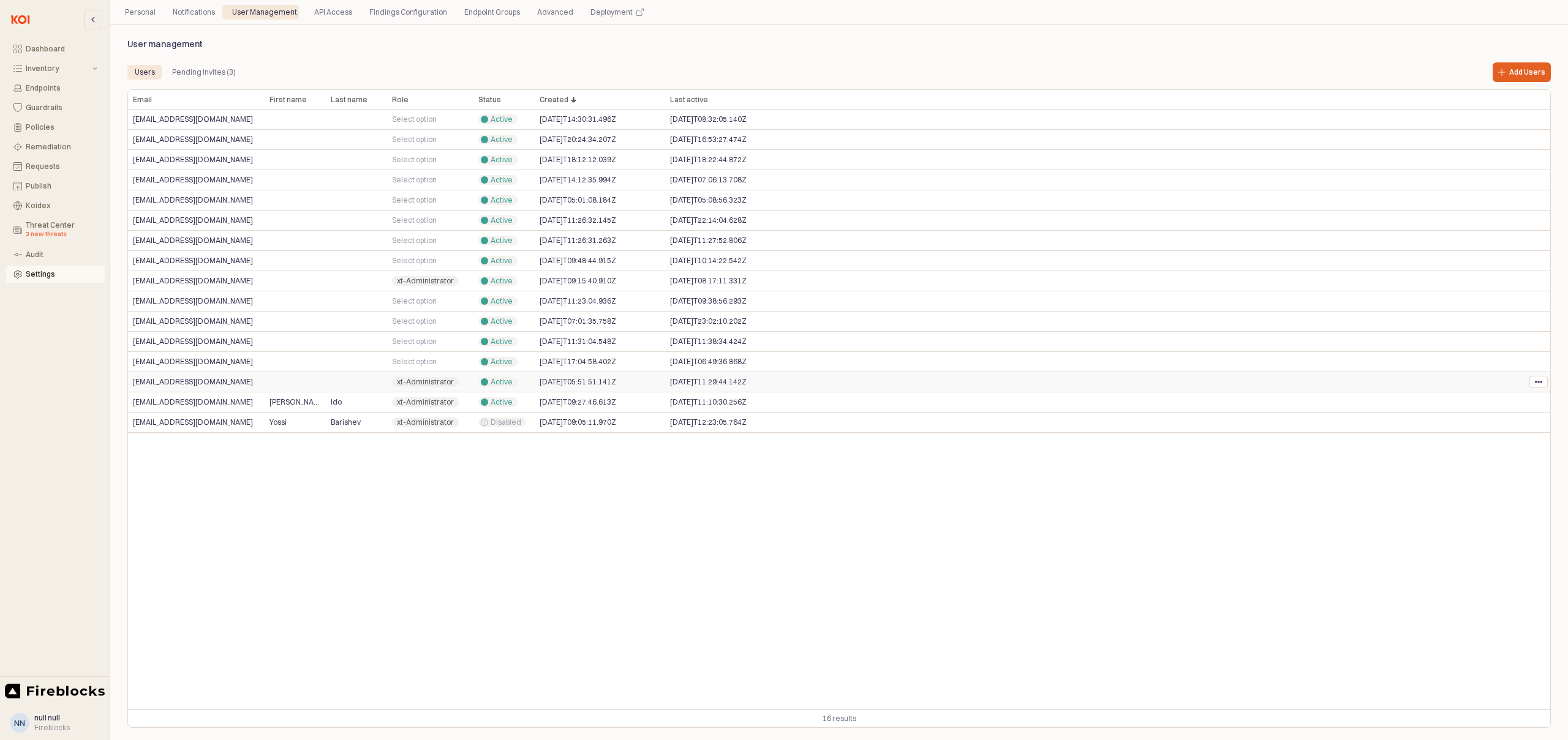
click at [275, 384] on div "App Body" at bounding box center [295, 383] width 62 height 20
click at [185, 383] on span "[EMAIL_ADDRESS][DOMAIN_NAME]" at bounding box center [193, 382] width 120 height 10
click at [269, 383] on div "App Body" at bounding box center [295, 383] width 62 height 20
click at [471, 383] on div "xt-Administrator" at bounding box center [430, 383] width 87 height 20
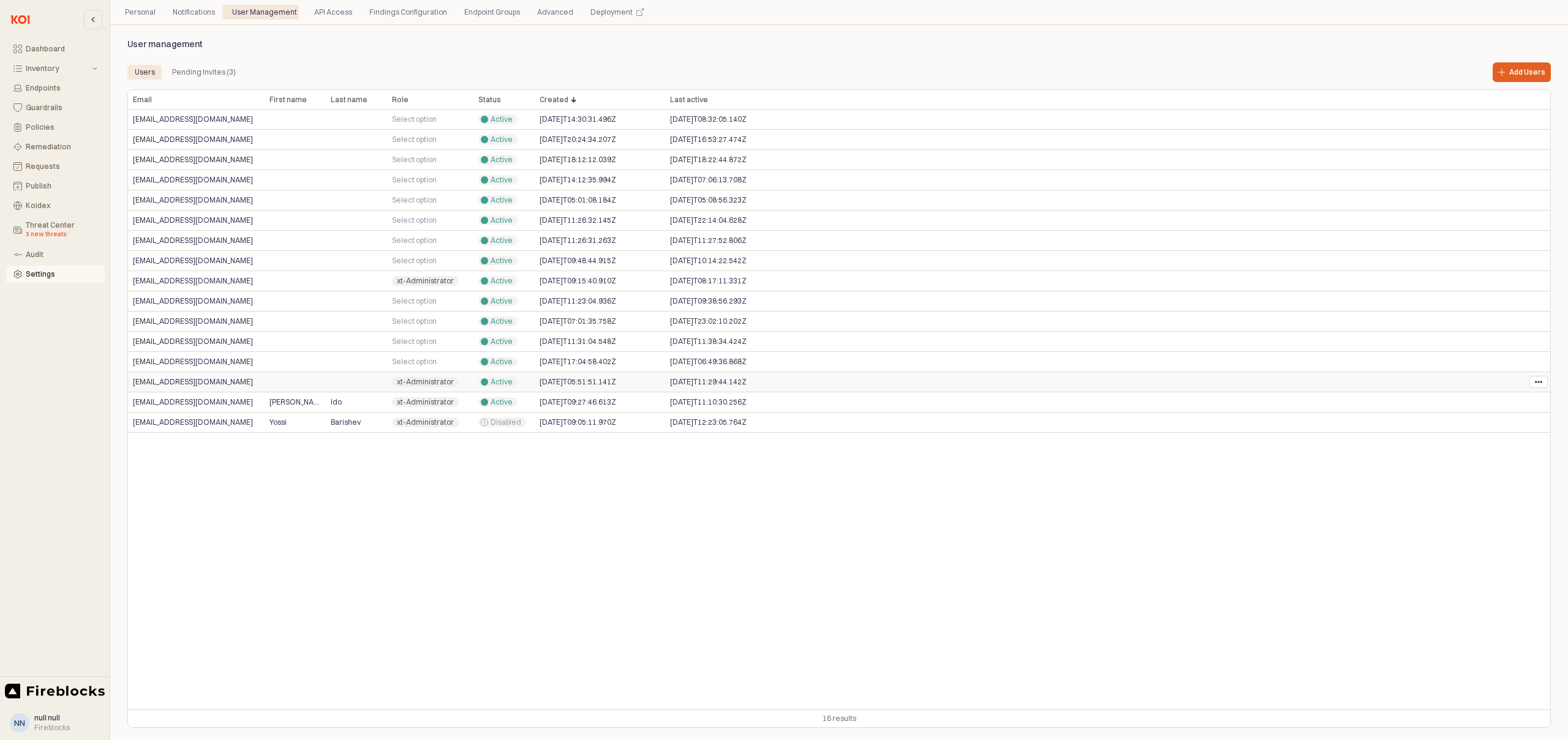
click at [471, 383] on div "xt-Administrator" at bounding box center [430, 383] width 87 height 20
click at [560, 382] on span "2025-06-29T05:51:51.141Z" at bounding box center [577, 382] width 77 height 10
click at [1540, 385] on icon "App Body" at bounding box center [1538, 382] width 7 height 7
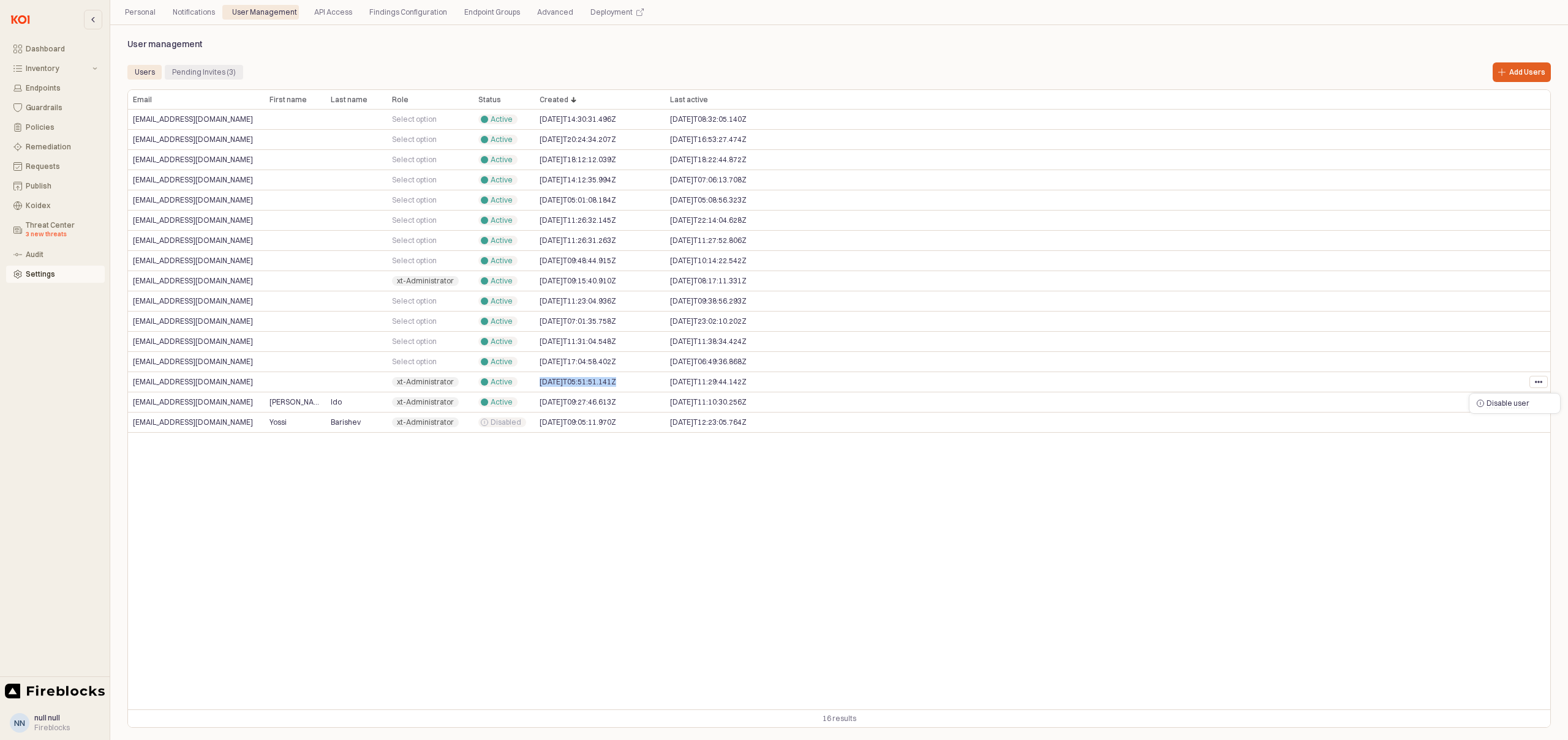
click at [183, 70] on div "Pending Invites (3)" at bounding box center [204, 72] width 64 height 15
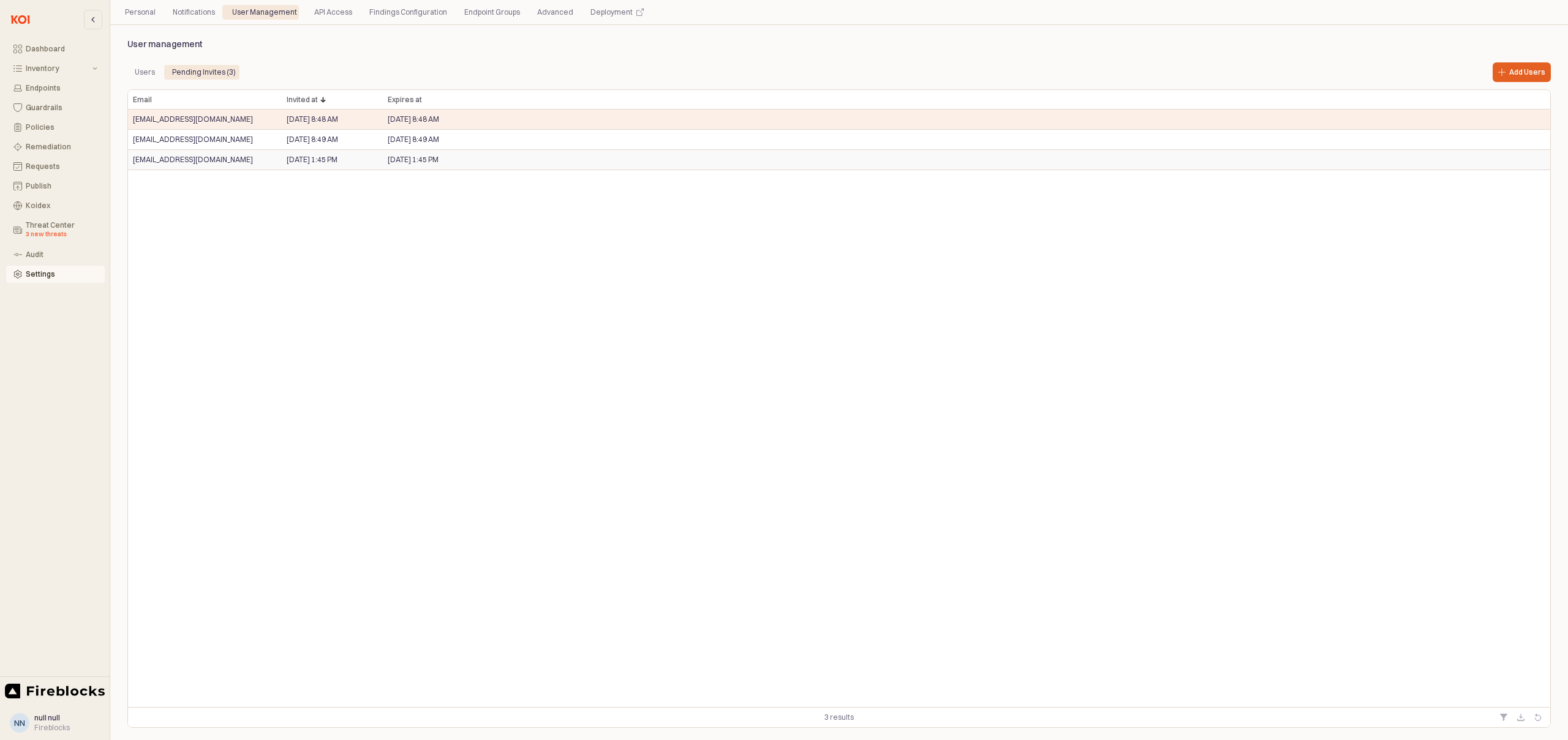
click at [404, 165] on div "Mar 30, 2025 1:45 PM" at bounding box center [966, 160] width 1167 height 20
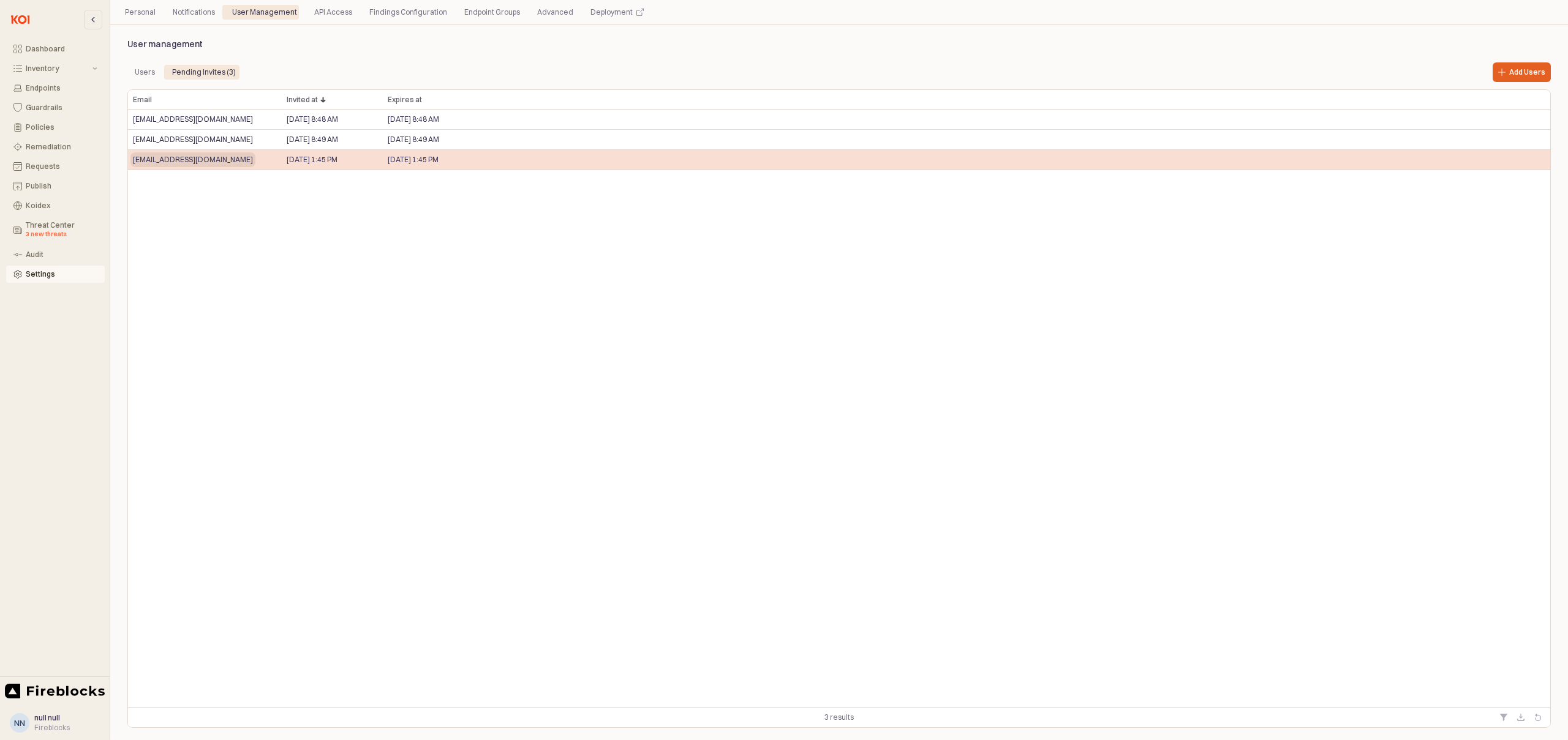
click at [207, 157] on span "mordi@extensiontotatl.com" at bounding box center [193, 160] width 120 height 10
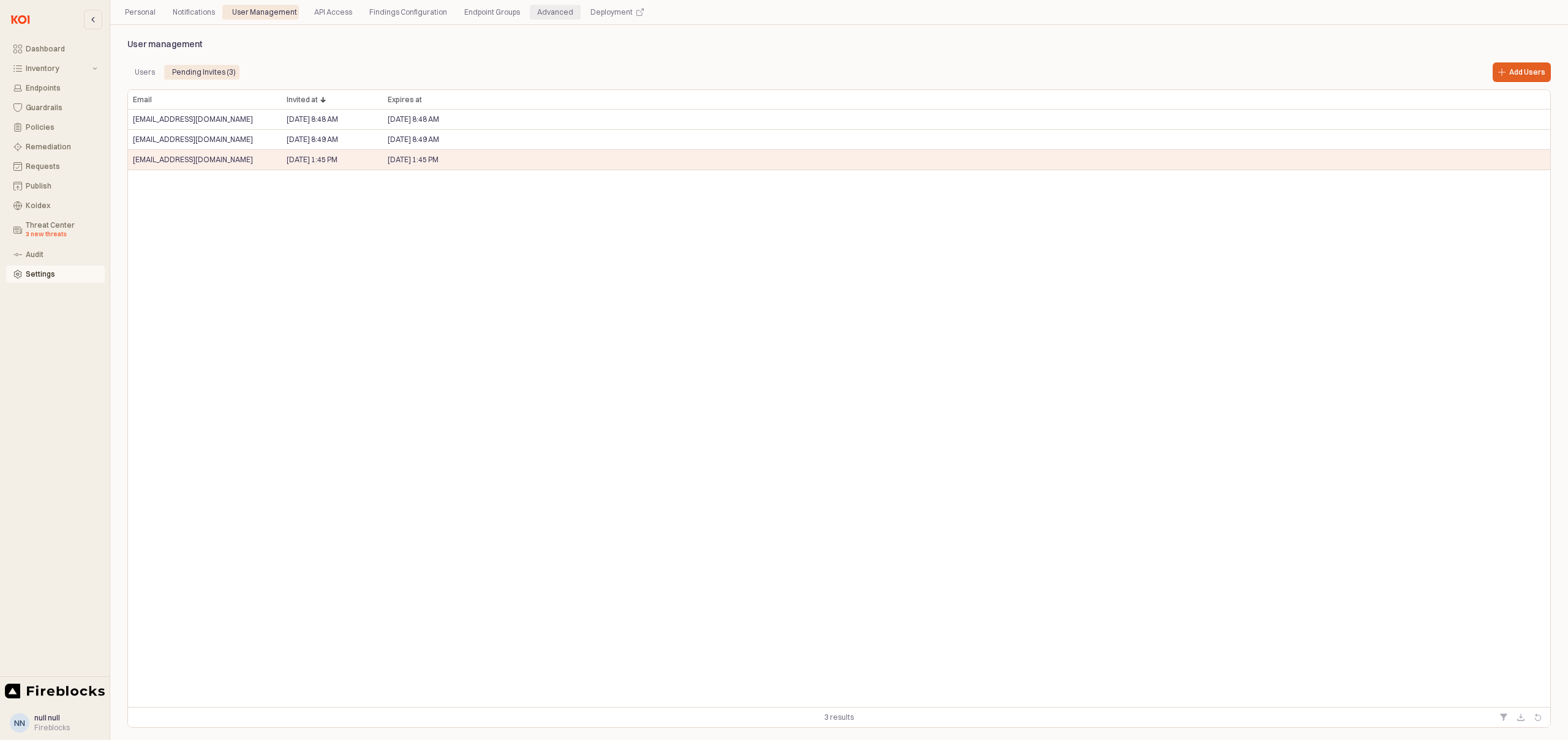
click at [544, 12] on div "Advanced" at bounding box center [555, 12] width 36 height 15
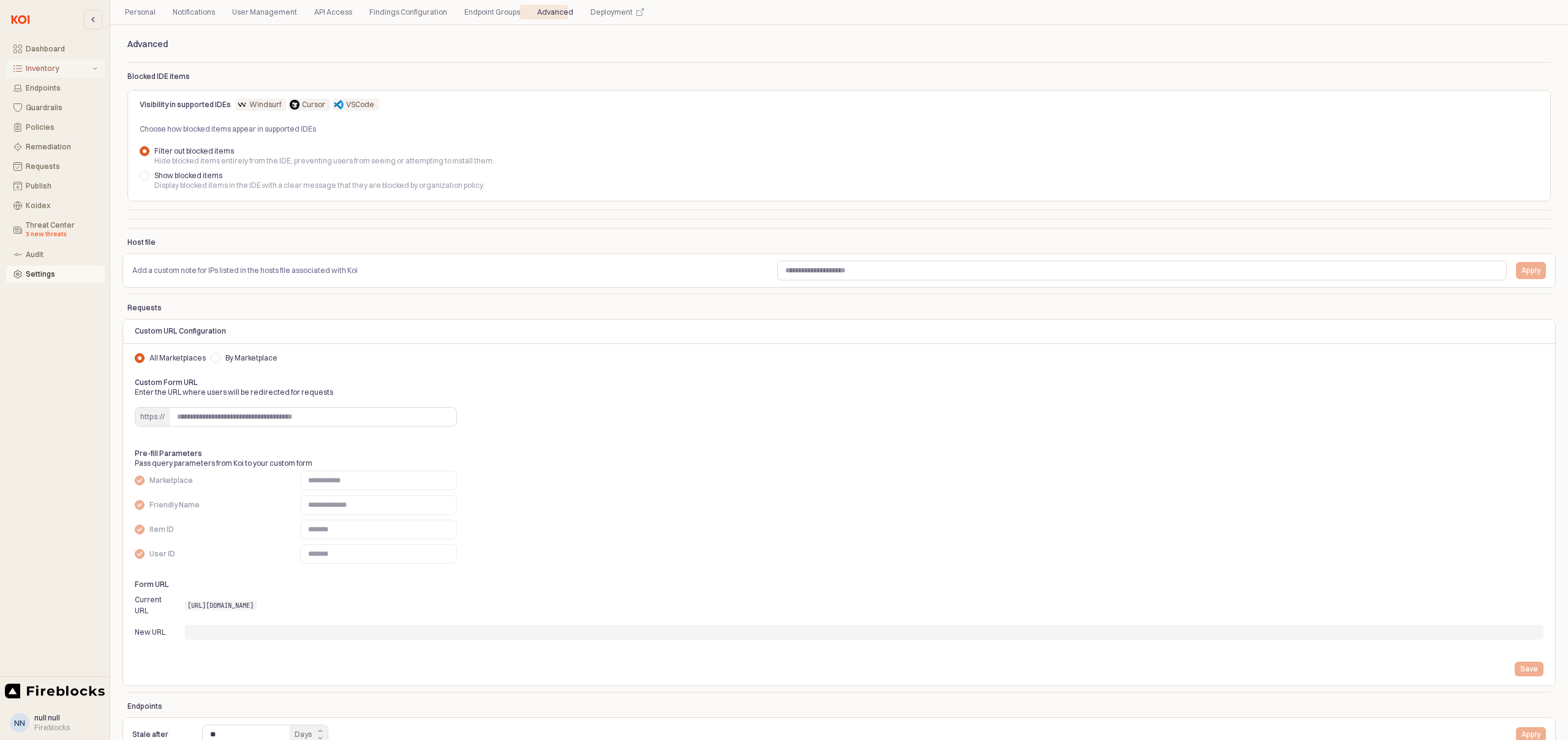
click at [38, 70] on div "Inventory" at bounding box center [58, 69] width 64 height 9
click at [48, 86] on div "All Items" at bounding box center [62, 88] width 72 height 9
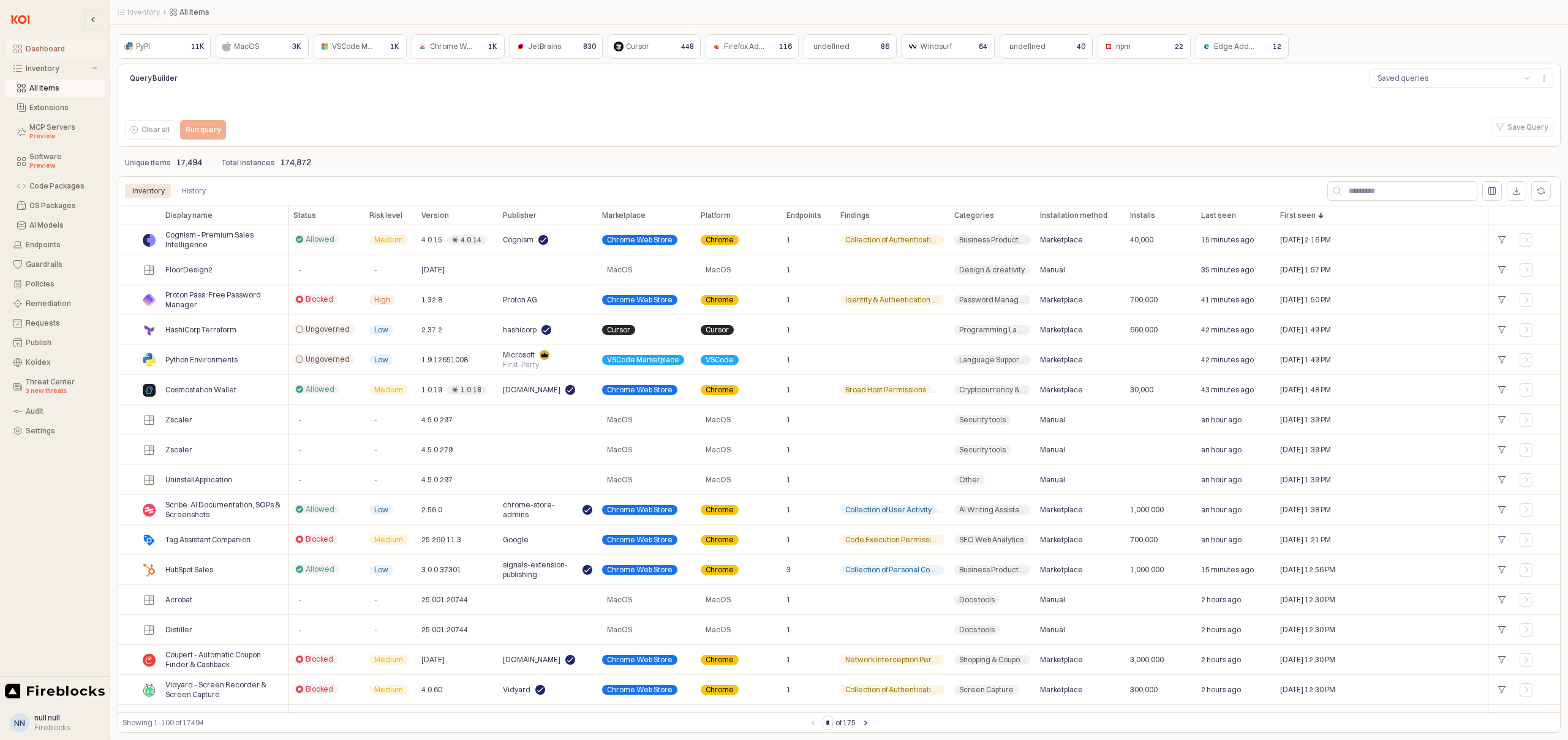
click at [42, 44] on div "Dashboard" at bounding box center [62, 49] width 72 height 9
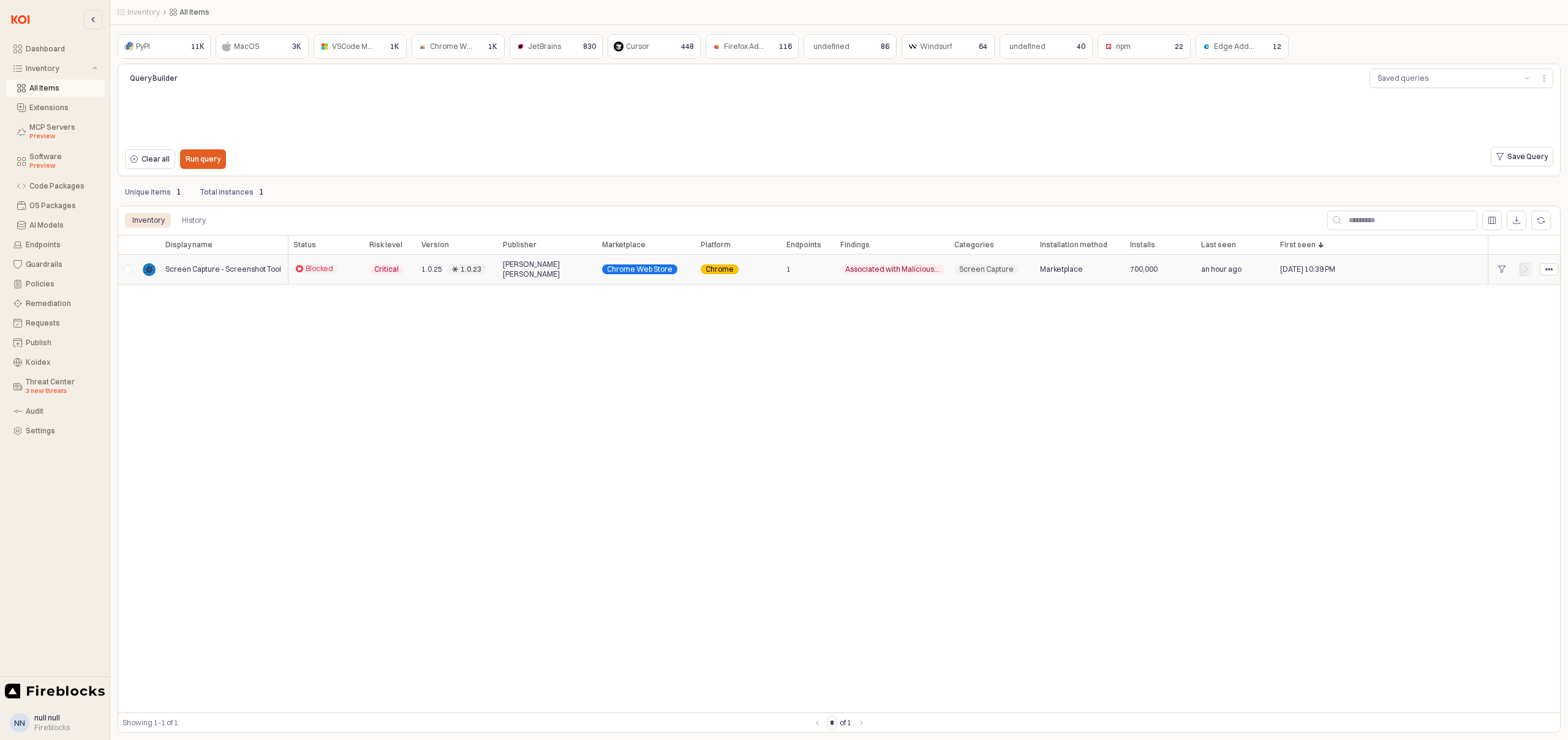
click at [1528, 271] on icon "App Body" at bounding box center [1526, 270] width 7 height 7
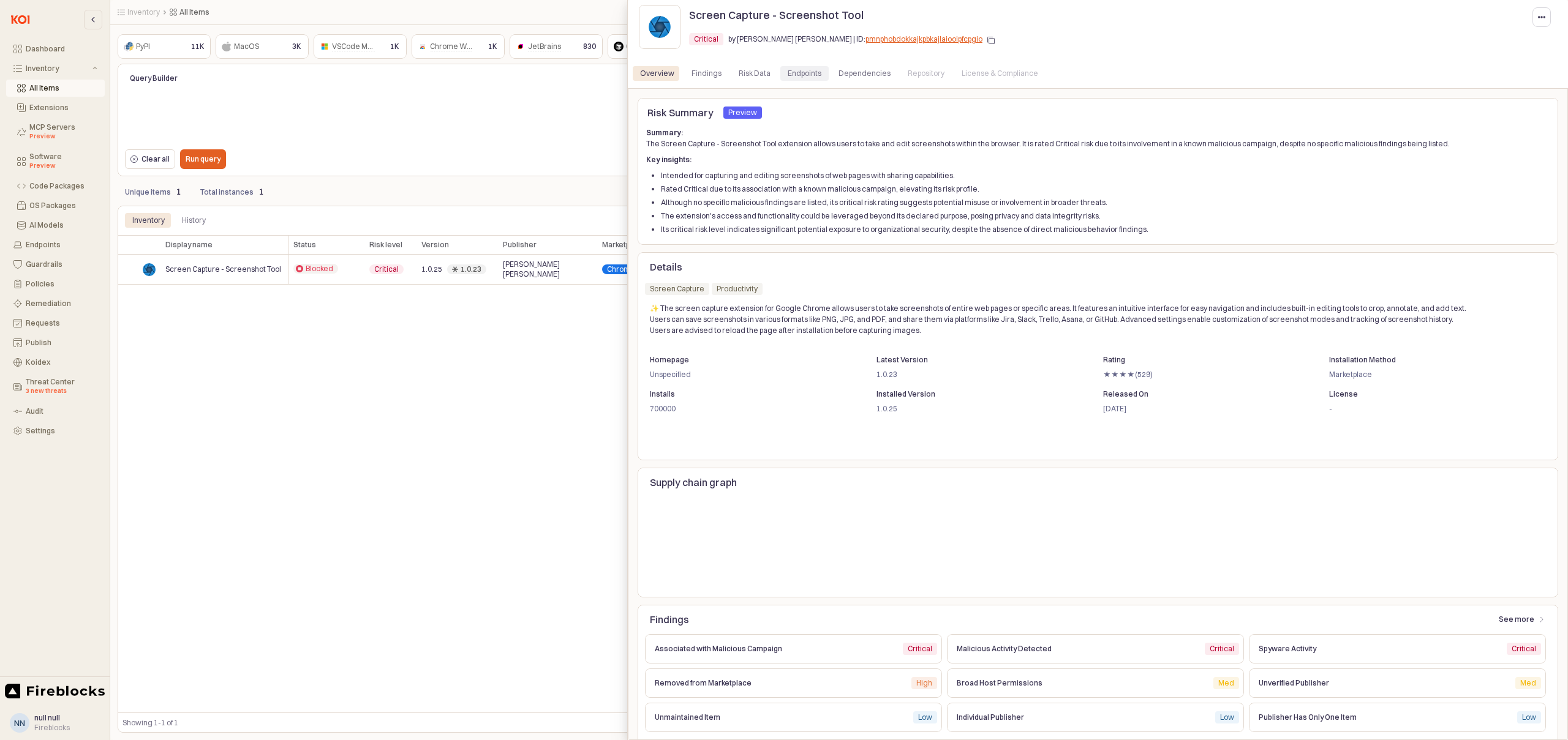
click at [801, 75] on div "Endpoints" at bounding box center [804, 73] width 34 height 15
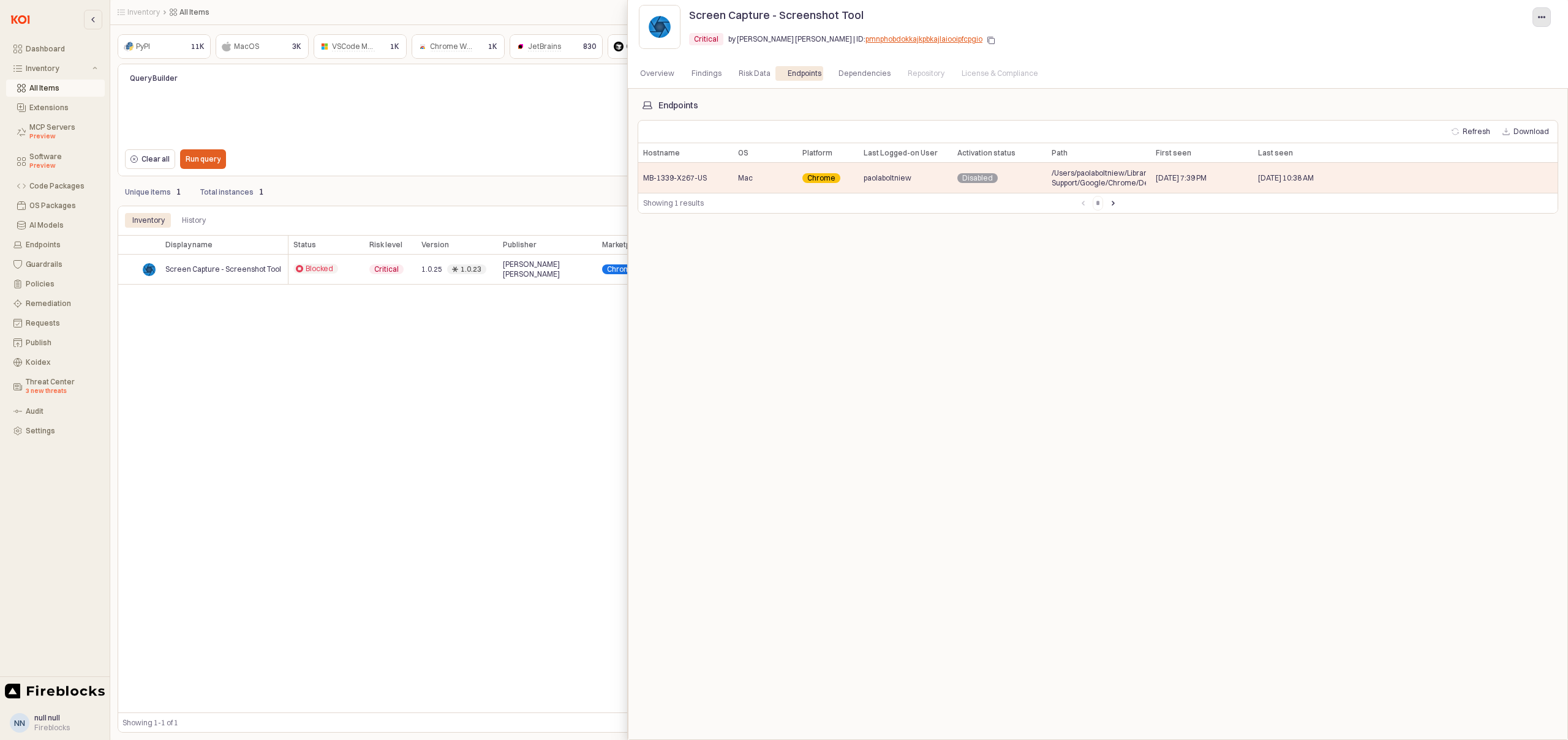
click at [1539, 22] on div "App Sidebar" at bounding box center [1542, 17] width 7 height 19
click at [1495, 39] on span "Remediate item" at bounding box center [1499, 42] width 57 height 10
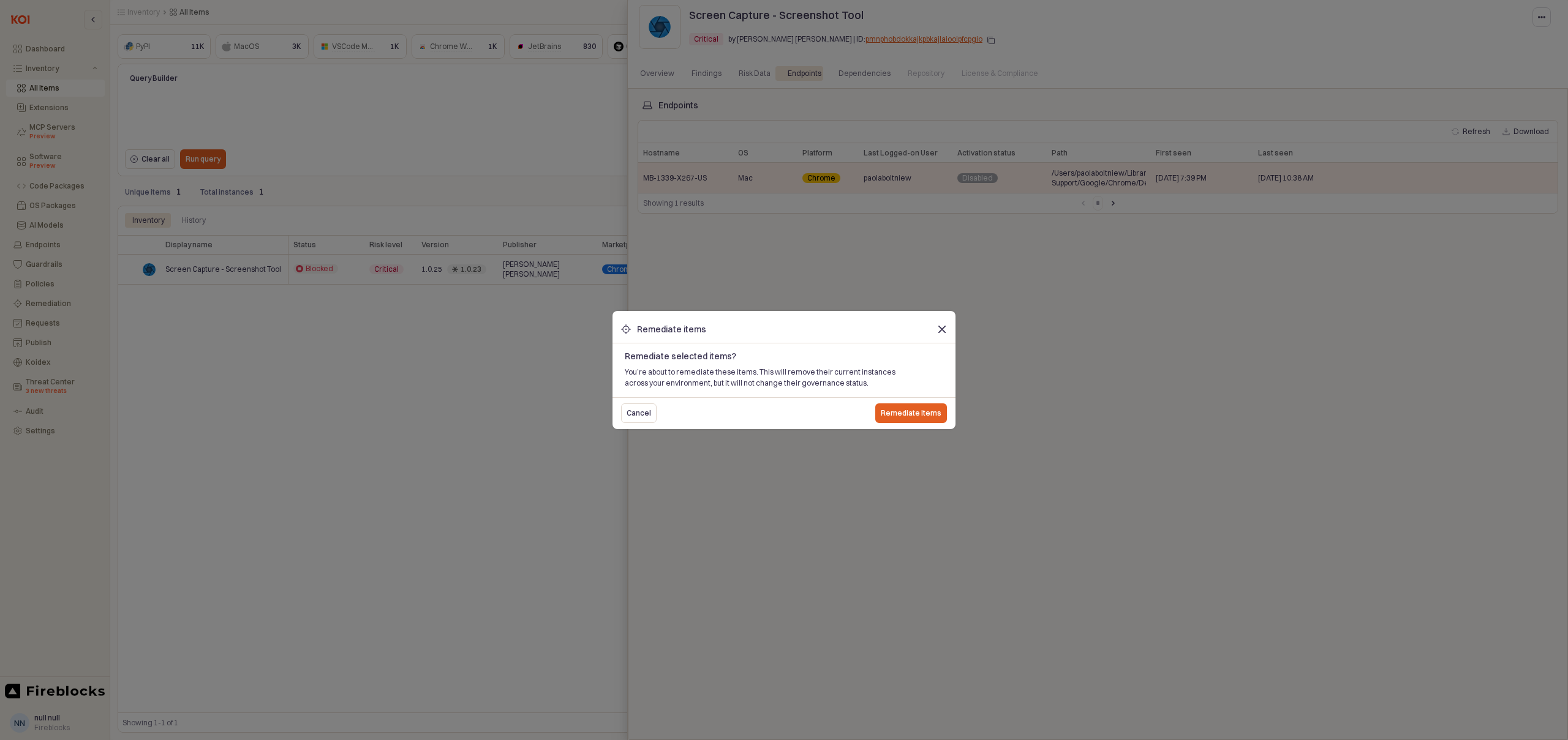
click at [918, 412] on p "Remediate Items" at bounding box center [911, 413] width 61 height 10
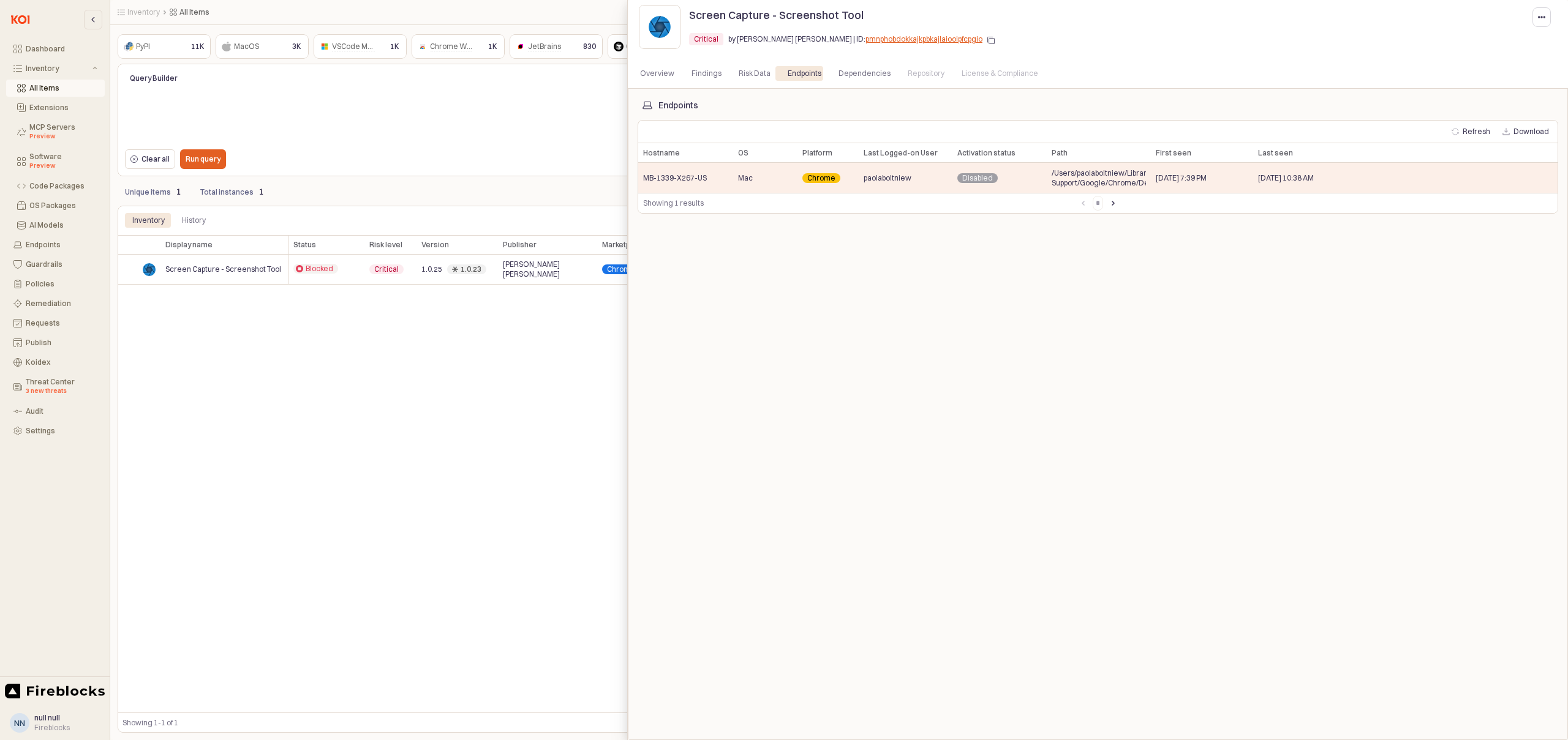
click at [584, 367] on div at bounding box center [784, 370] width 1568 height 740
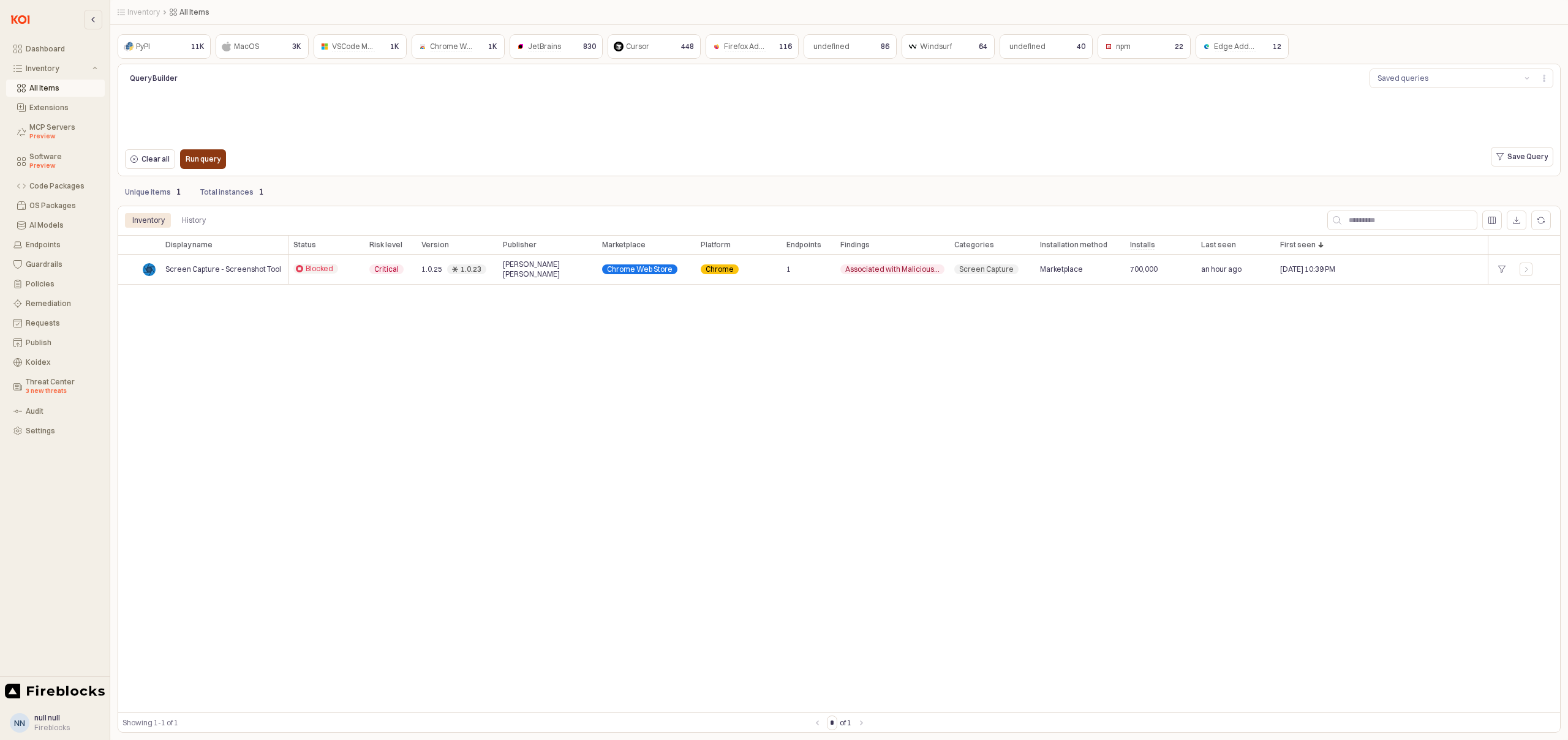
click at [211, 161] on p "Run query" at bounding box center [202, 159] width 35 height 10
click at [202, 159] on p "Run query" at bounding box center [202, 159] width 35 height 10
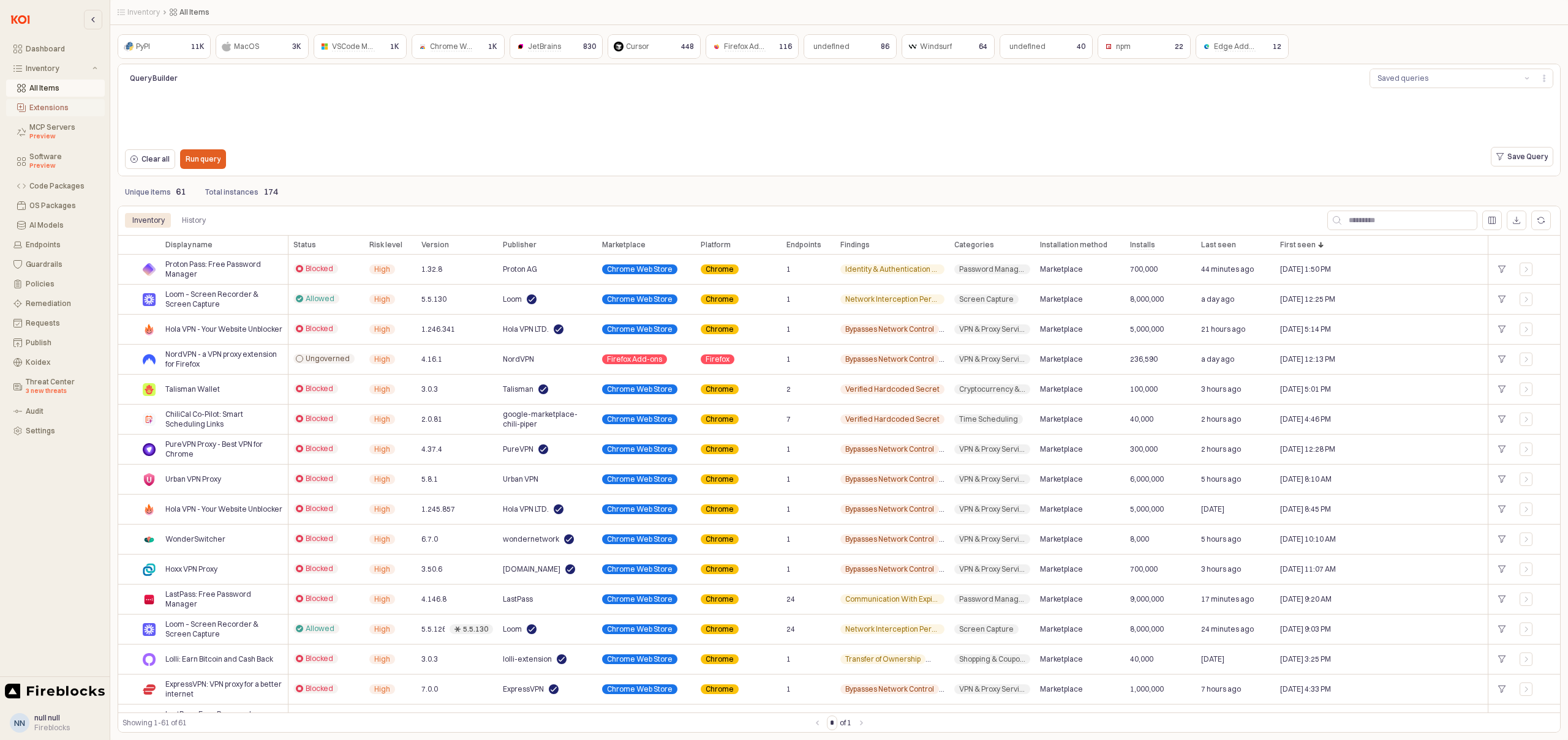
click at [41, 106] on div "Extensions" at bounding box center [63, 108] width 68 height 9
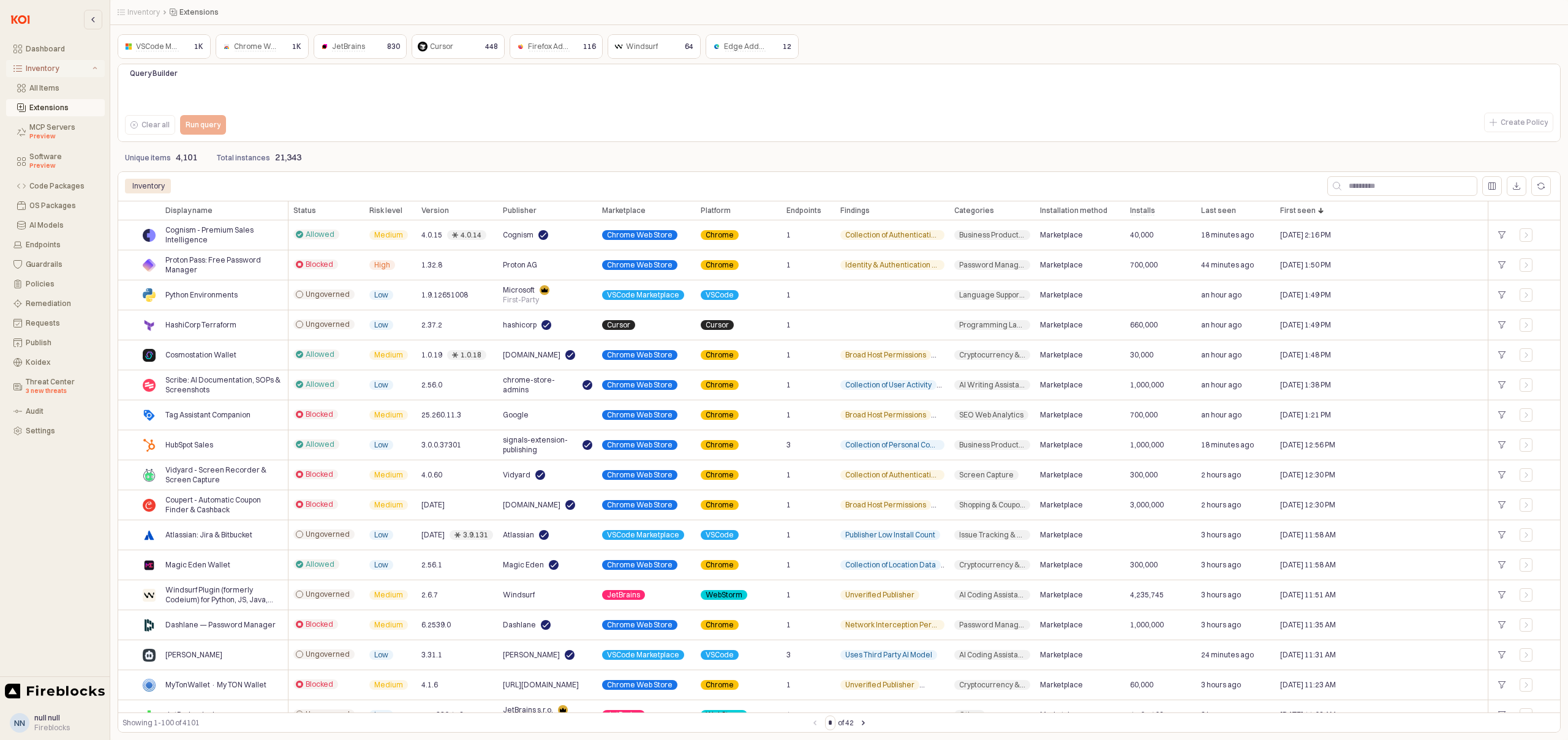
click at [50, 70] on div "Inventory" at bounding box center [58, 69] width 64 height 9
click at [53, 70] on div "Inventory" at bounding box center [58, 69] width 64 height 9
click at [52, 92] on div "All Items" at bounding box center [63, 88] width 68 height 9
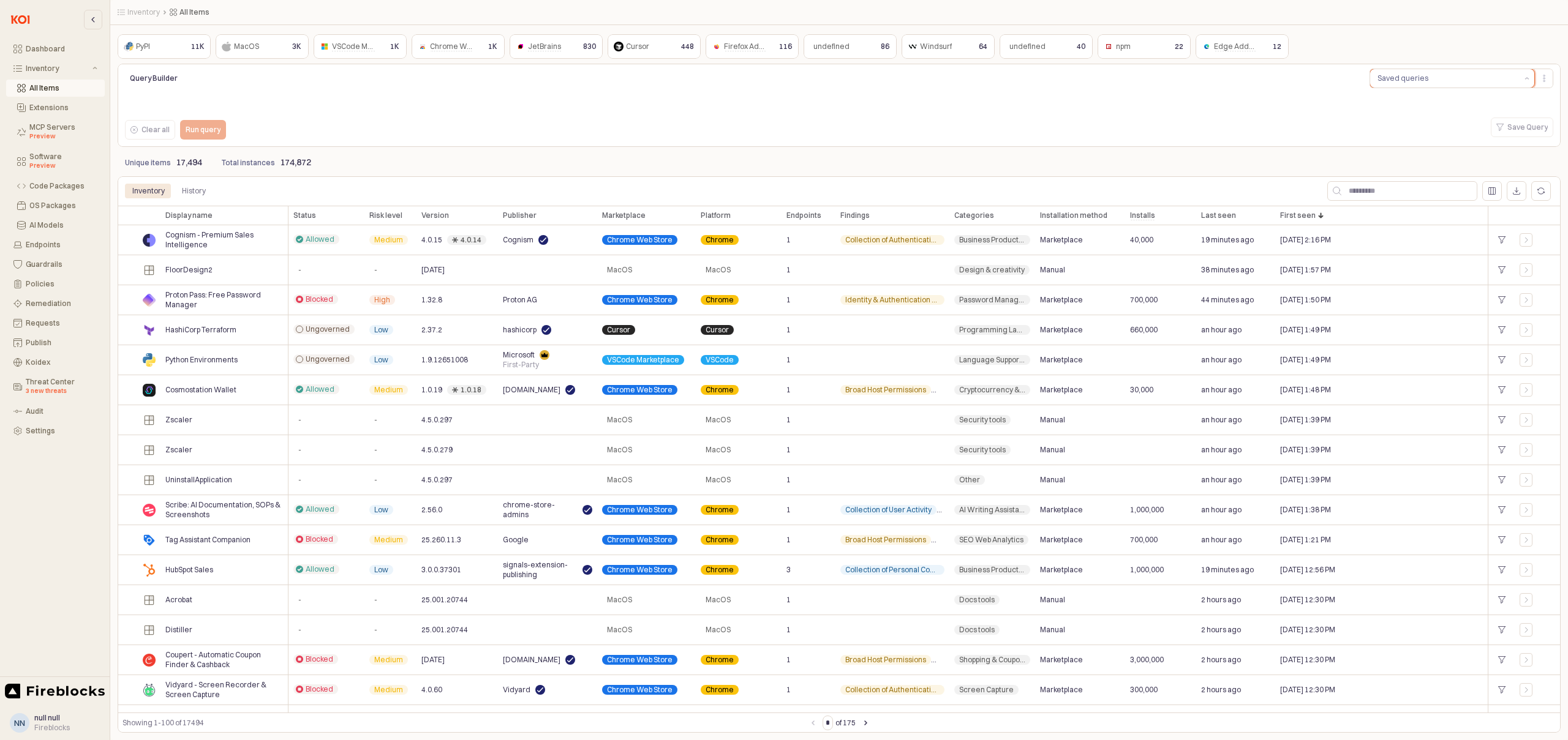
click at [1444, 71] on button "Saved queries" at bounding box center [1444, 79] width 150 height 19
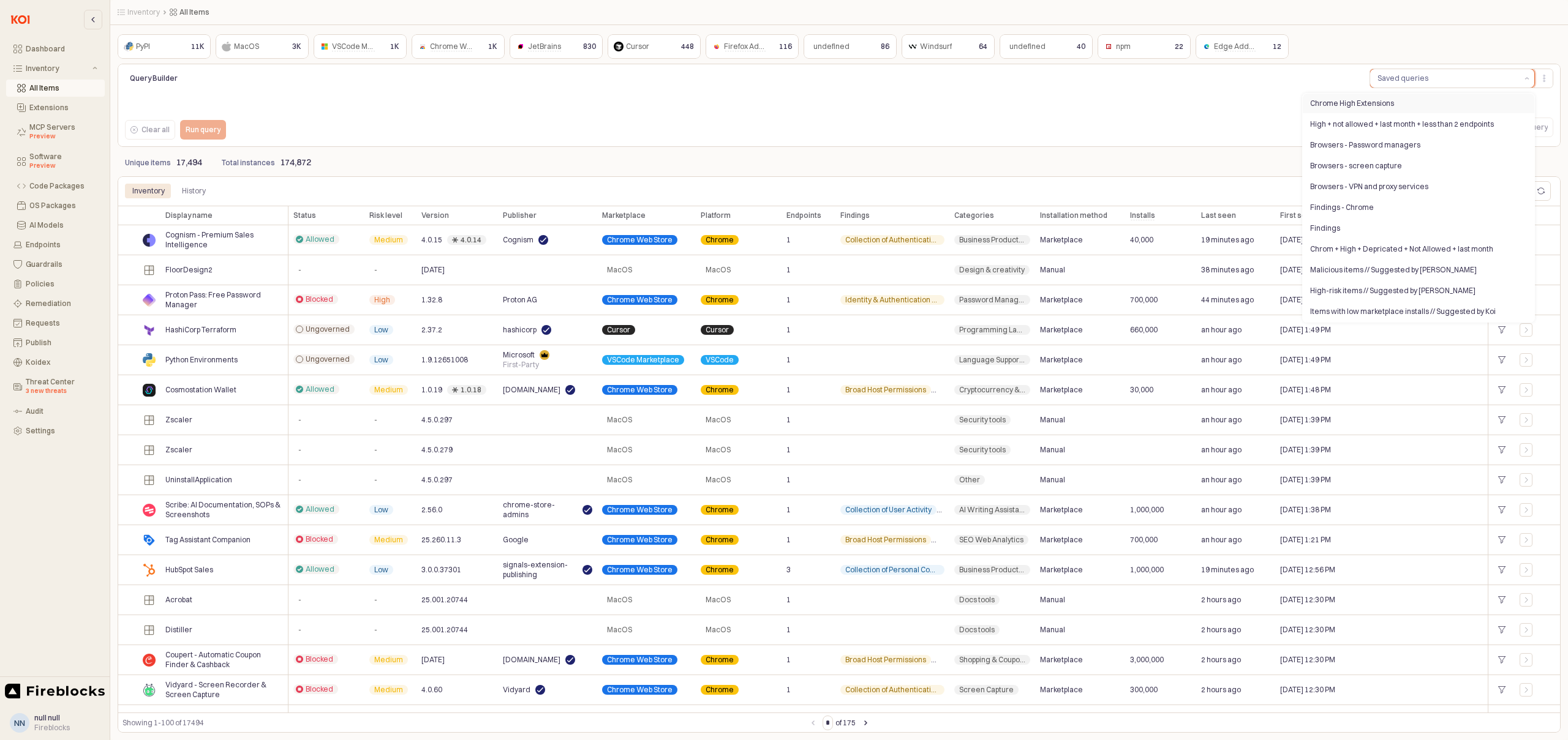
click at [1331, 104] on div "Chrome High Extensions" at bounding box center [1414, 104] width 210 height 10
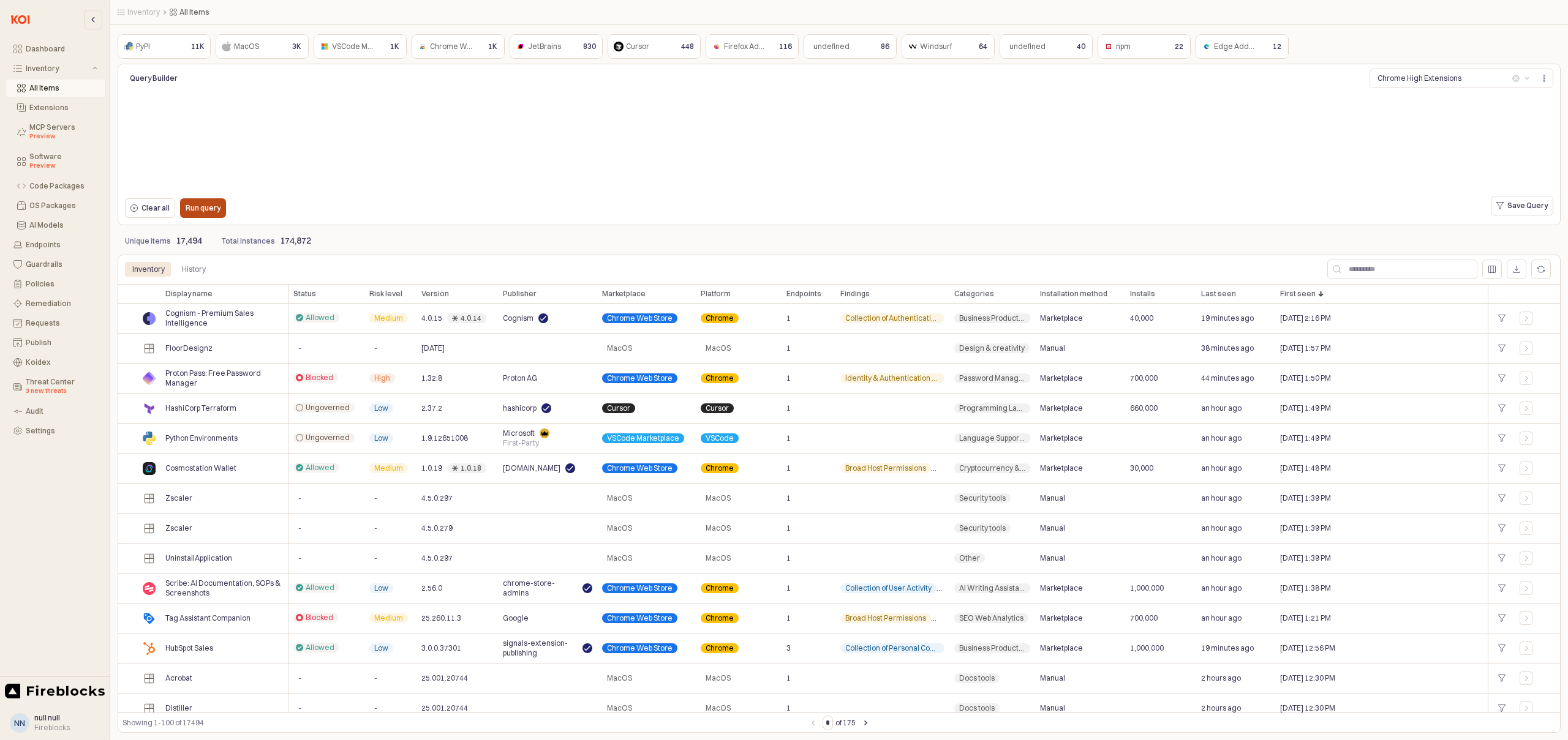
click at [197, 210] on p "Run query" at bounding box center [202, 208] width 35 height 10
